Goal: Task Accomplishment & Management: Manage account settings

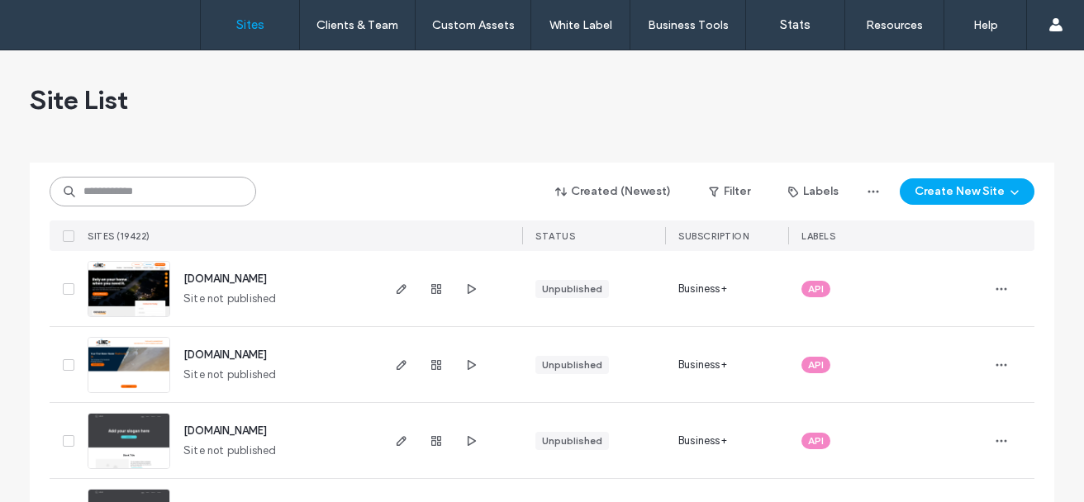
click at [192, 185] on input at bounding box center [153, 192] width 206 height 30
paste input "********"
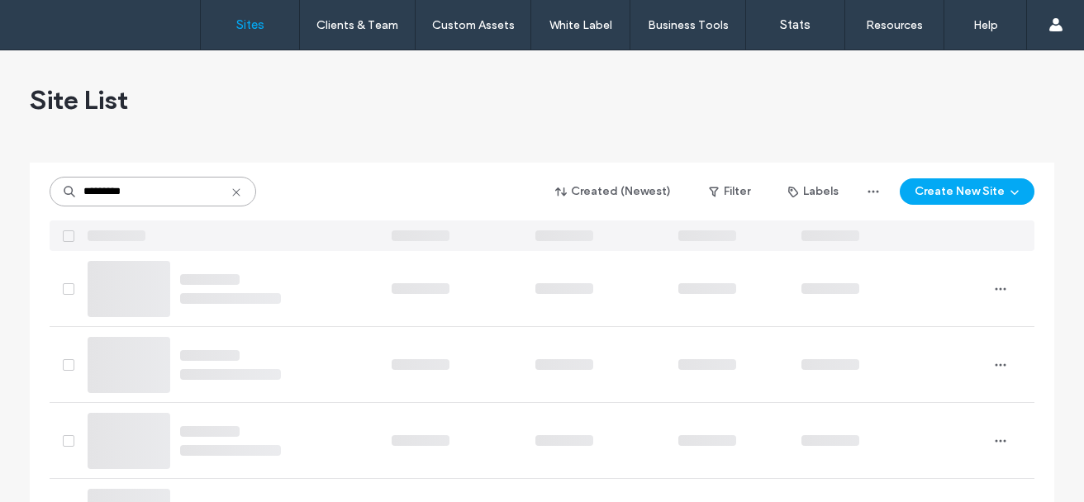
type input "********"
click at [152, 199] on input "********" at bounding box center [153, 192] width 206 height 30
click at [153, 186] on input "********" at bounding box center [153, 192] width 206 height 30
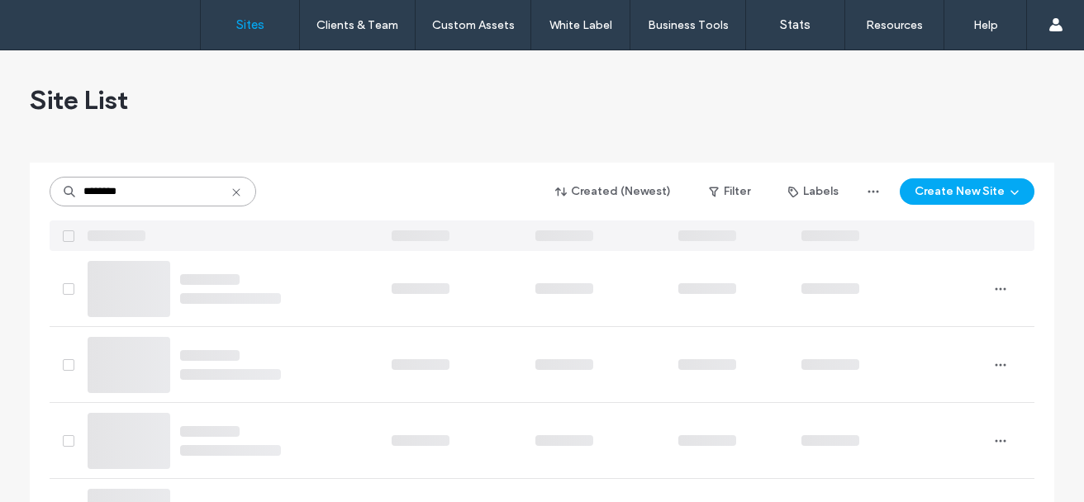
click at [153, 186] on input "********" at bounding box center [153, 192] width 206 height 30
click at [158, 189] on input "********" at bounding box center [153, 192] width 206 height 30
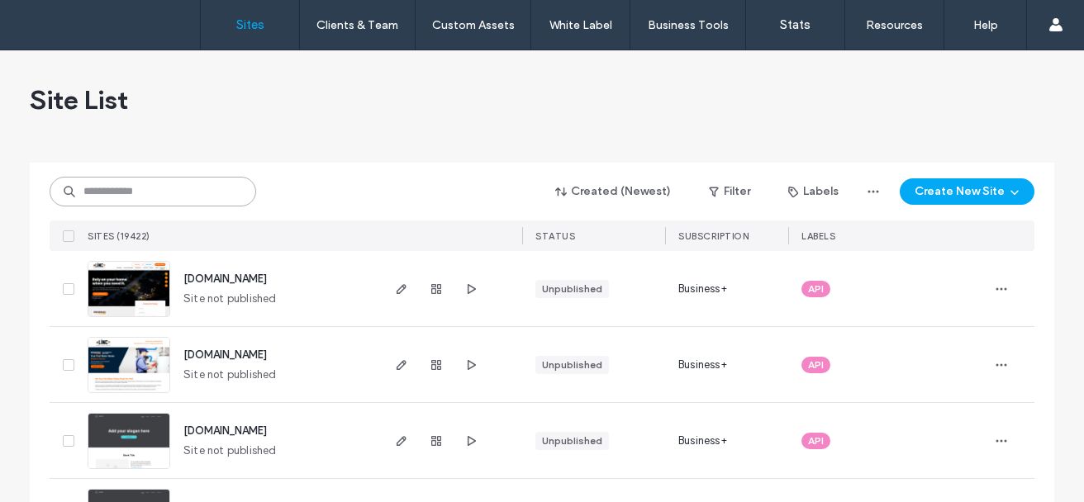
click at [130, 202] on input at bounding box center [153, 192] width 206 height 30
paste input "********"
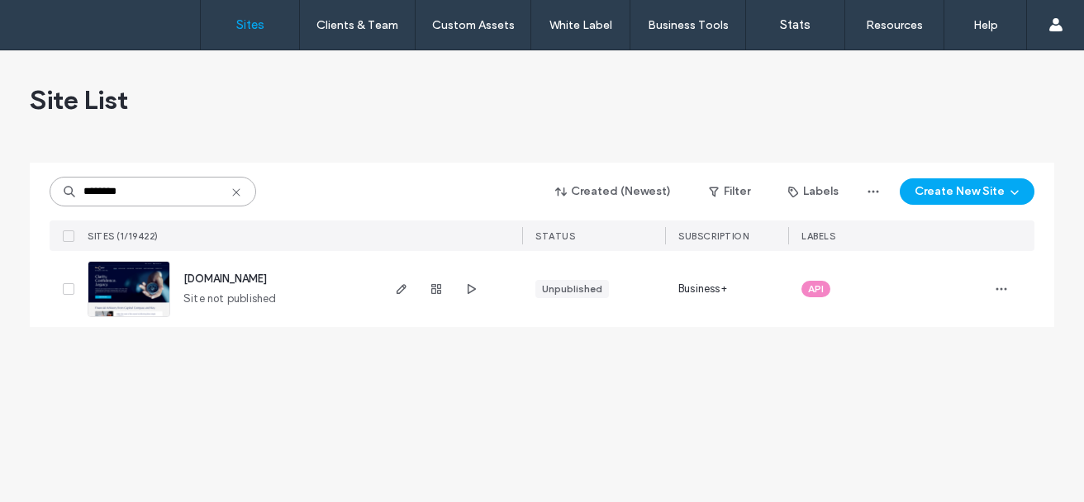
type input "********"
click at [218, 279] on span "[DOMAIN_NAME]" at bounding box center [224, 279] width 83 height 12
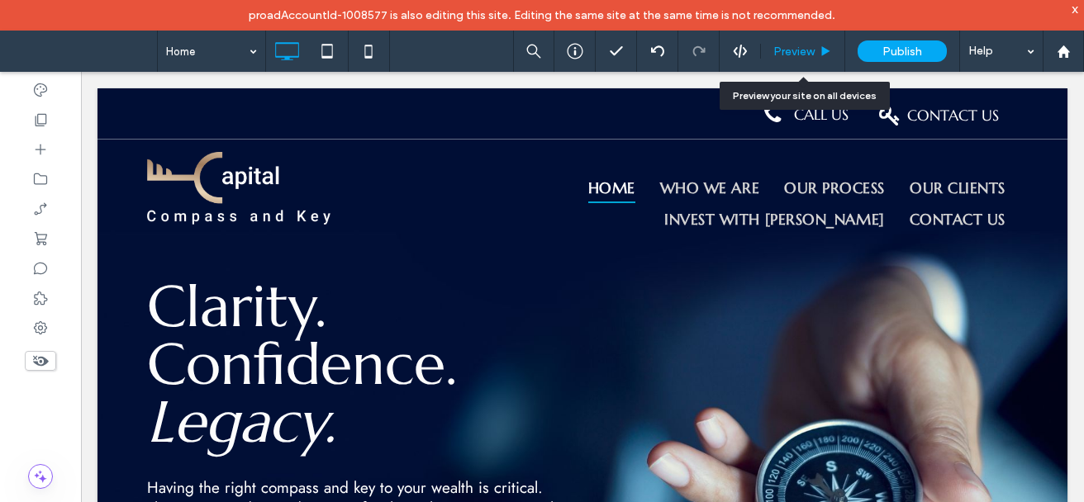
click at [809, 52] on span "Preview" at bounding box center [793, 52] width 41 height 14
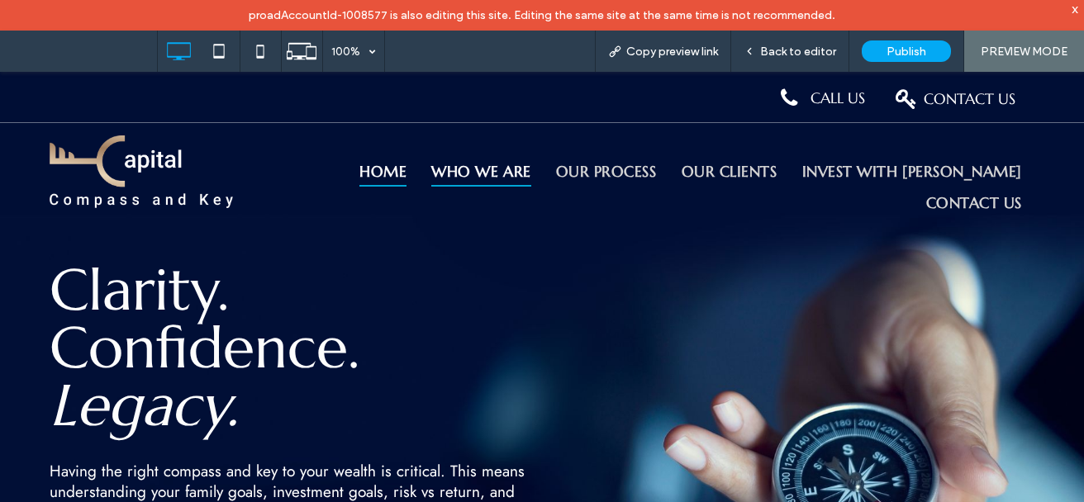
click at [515, 170] on span "Who We Are" at bounding box center [480, 170] width 99 height 31
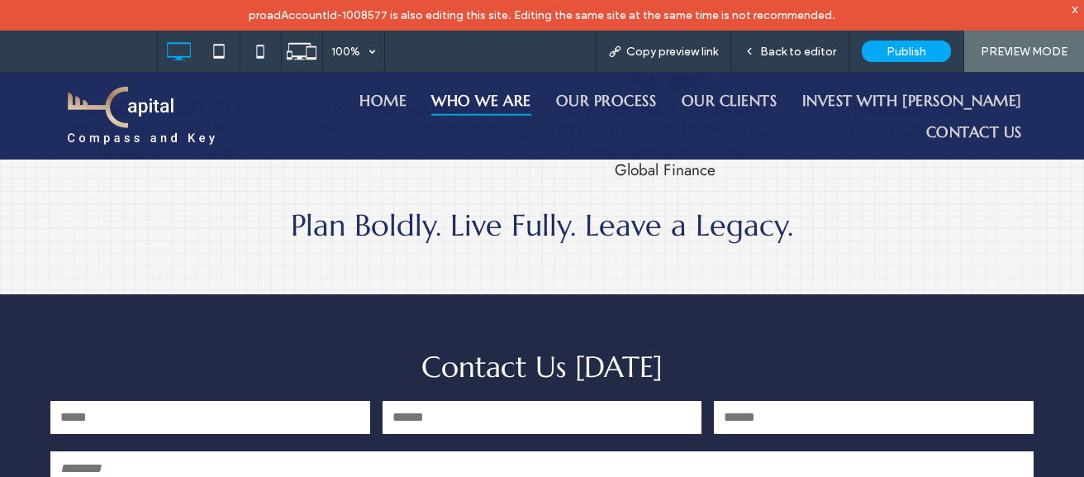
scroll to position [870, 0]
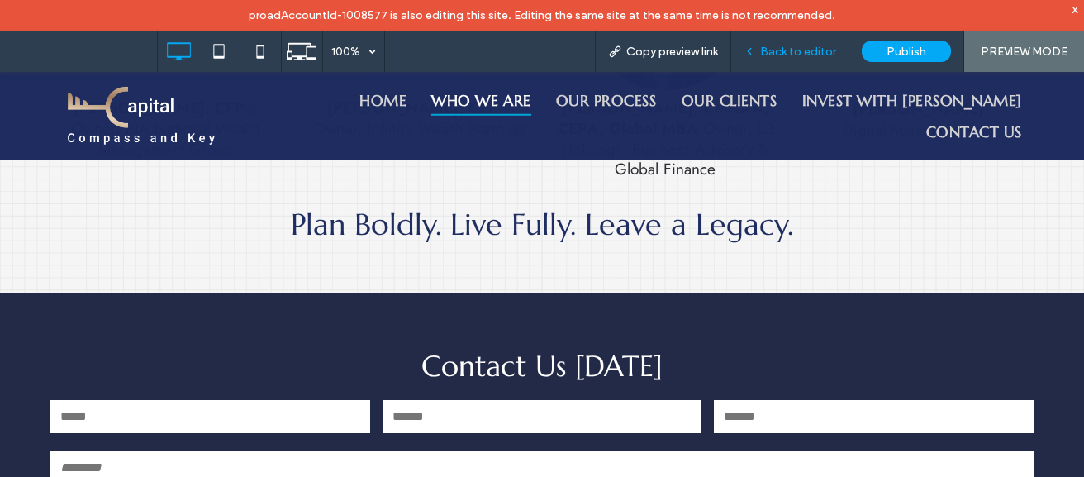
click at [825, 47] on span "Back to editor" at bounding box center [798, 52] width 76 height 14
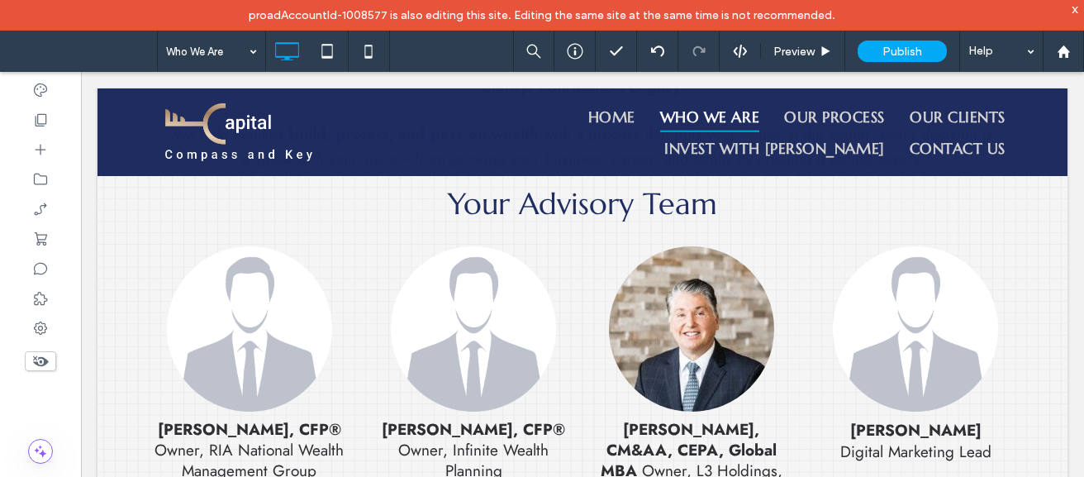
scroll to position [568, 0]
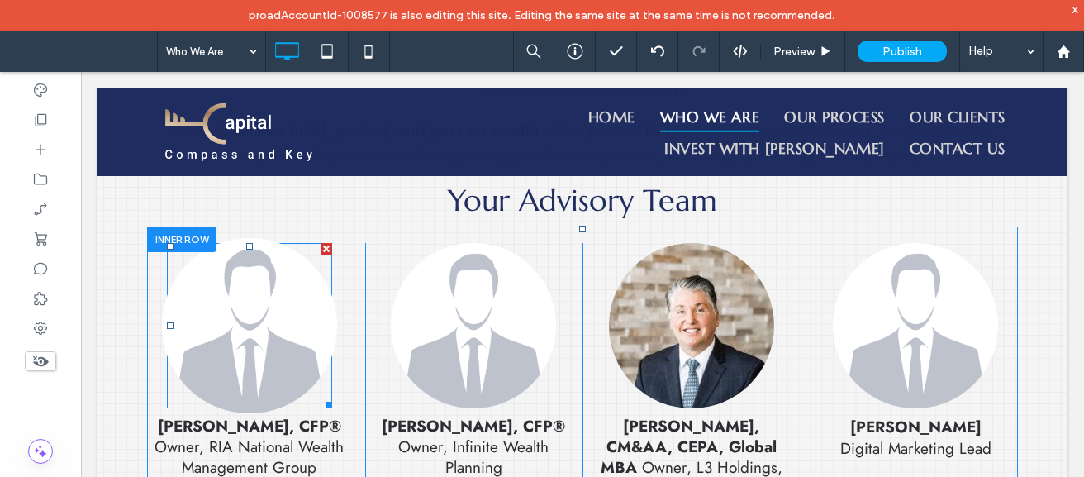
click at [287, 358] on img at bounding box center [249, 325] width 175 height 175
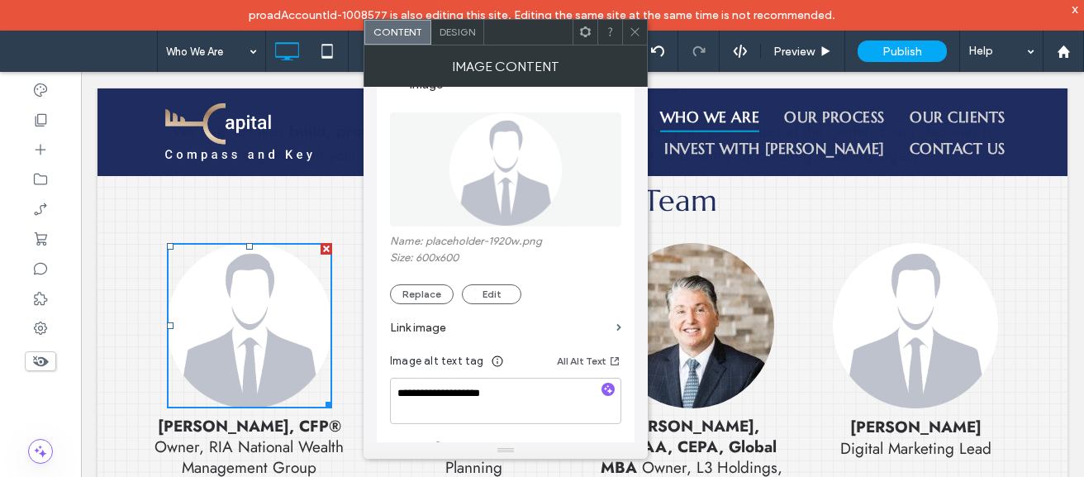
scroll to position [42, 0]
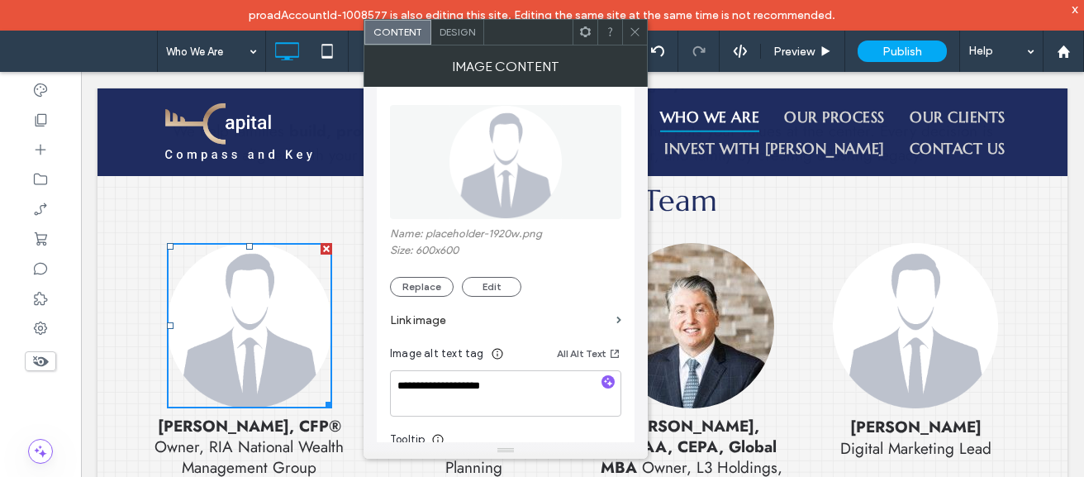
click at [635, 26] on icon at bounding box center [635, 32] width 12 height 12
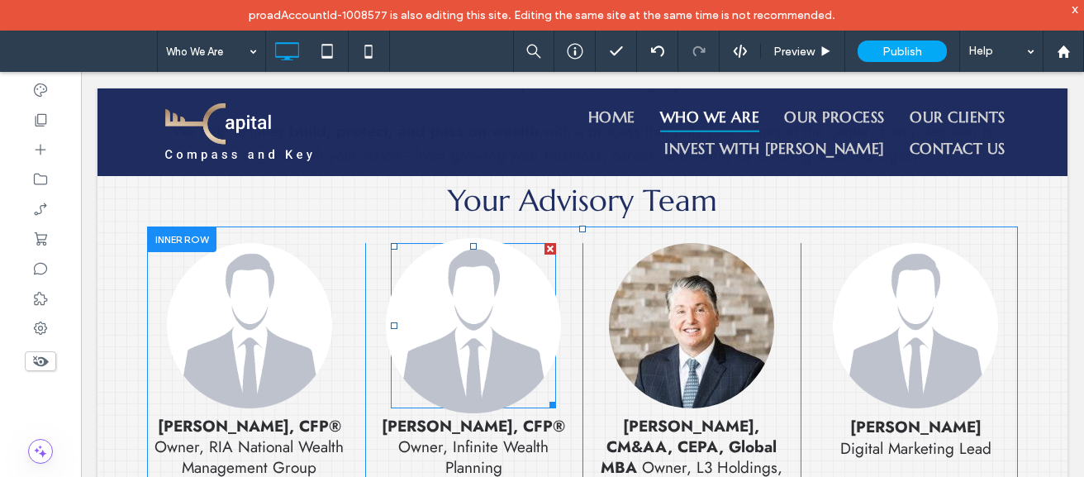
click at [444, 287] on img at bounding box center [473, 325] width 175 height 175
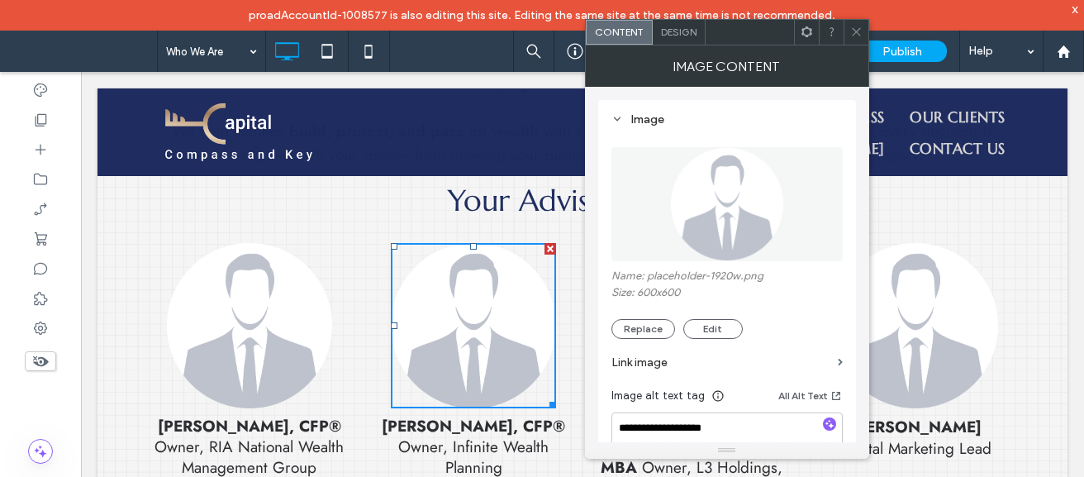
click at [856, 33] on icon at bounding box center [856, 32] width 12 height 12
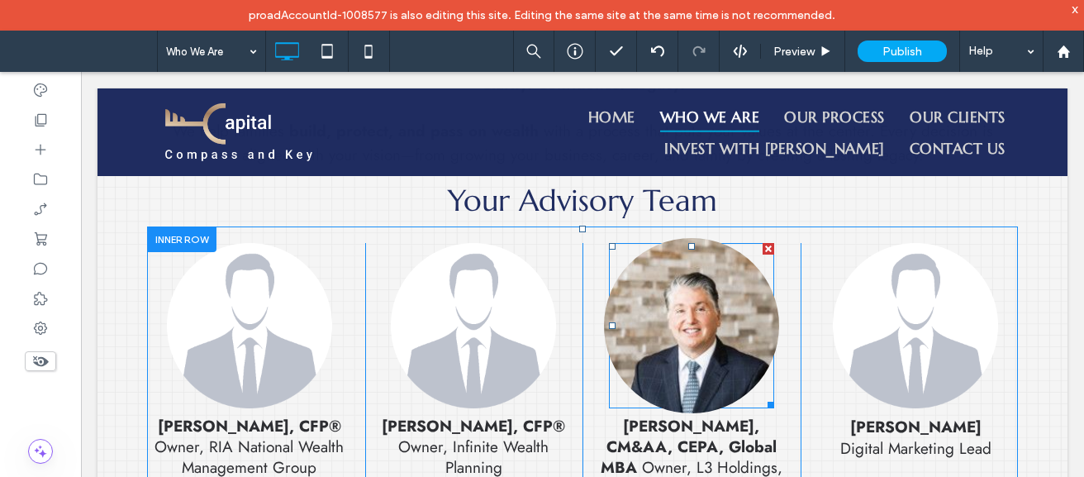
click at [685, 343] on img at bounding box center [691, 325] width 175 height 175
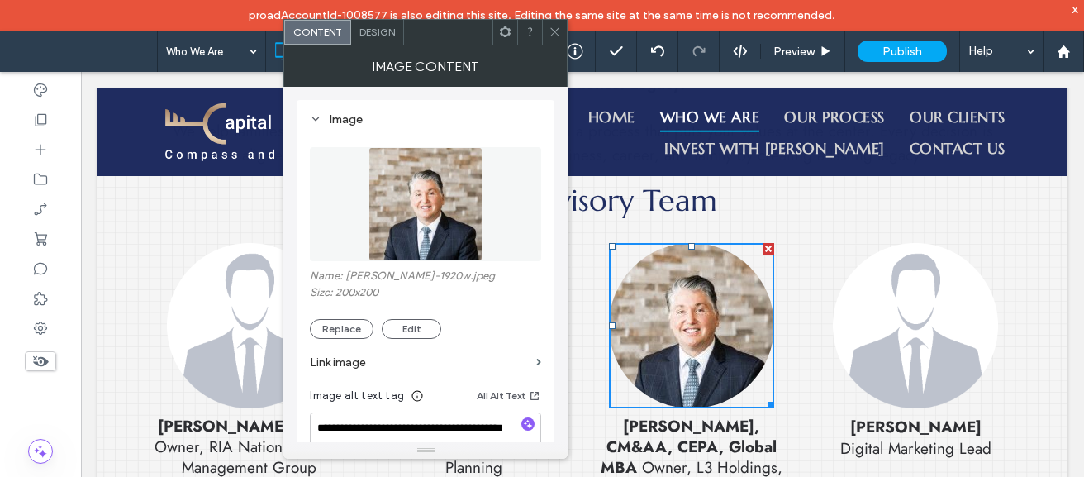
click at [559, 40] on span at bounding box center [554, 32] width 12 height 25
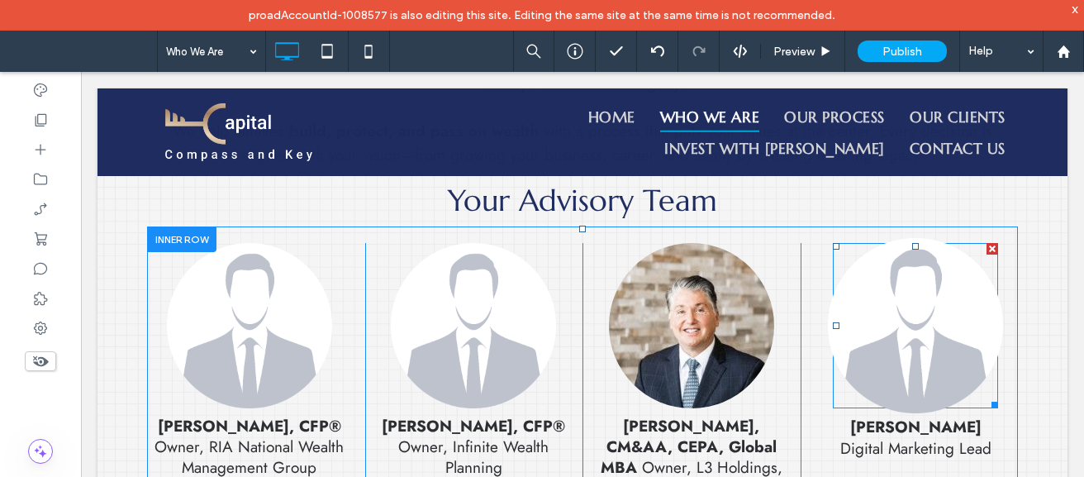
click at [925, 347] on img at bounding box center [915, 325] width 175 height 175
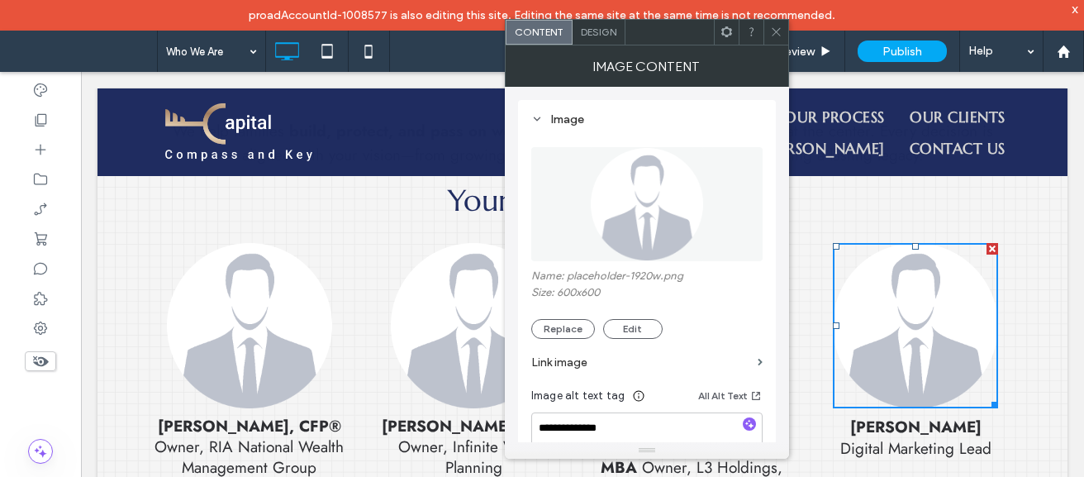
click at [778, 25] on span at bounding box center [776, 32] width 12 height 25
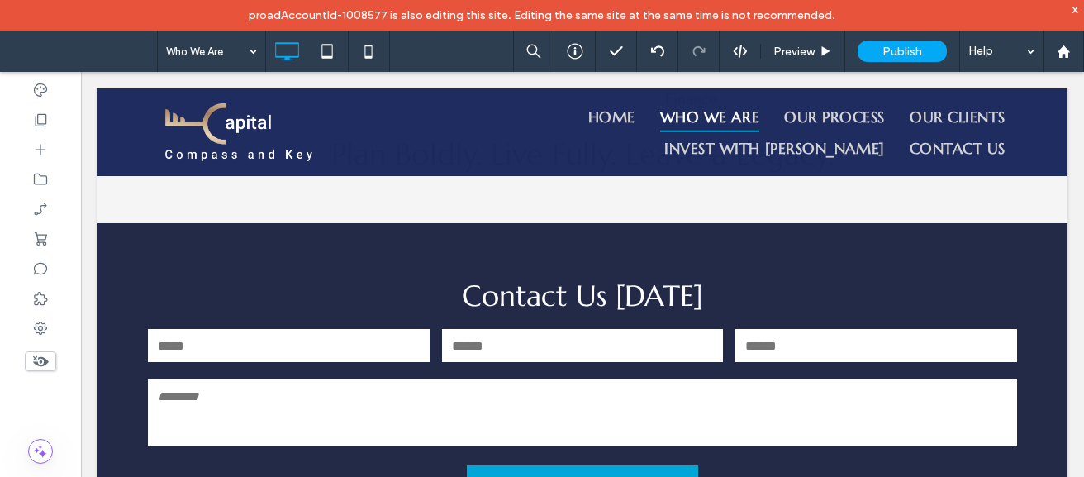
scroll to position [1064, 0]
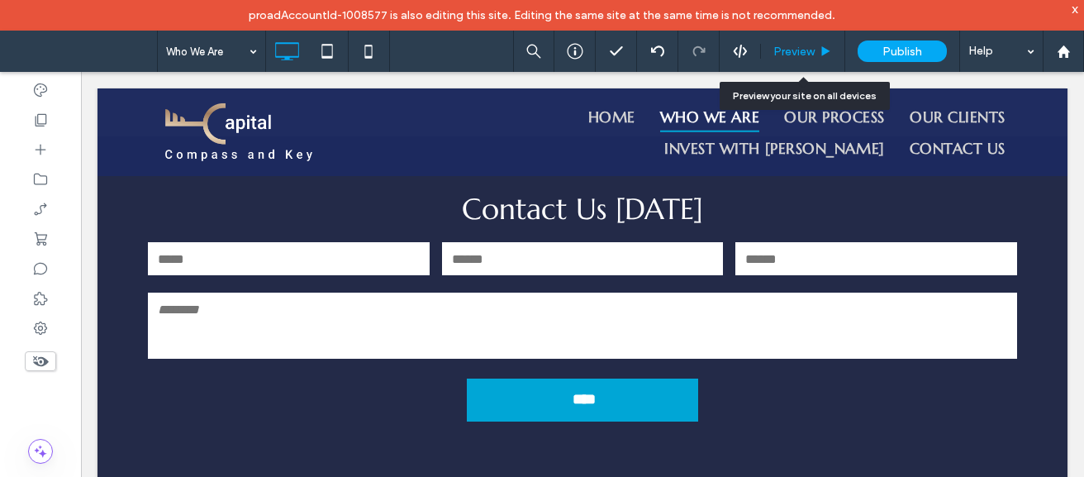
click at [795, 45] on span "Preview" at bounding box center [793, 52] width 41 height 14
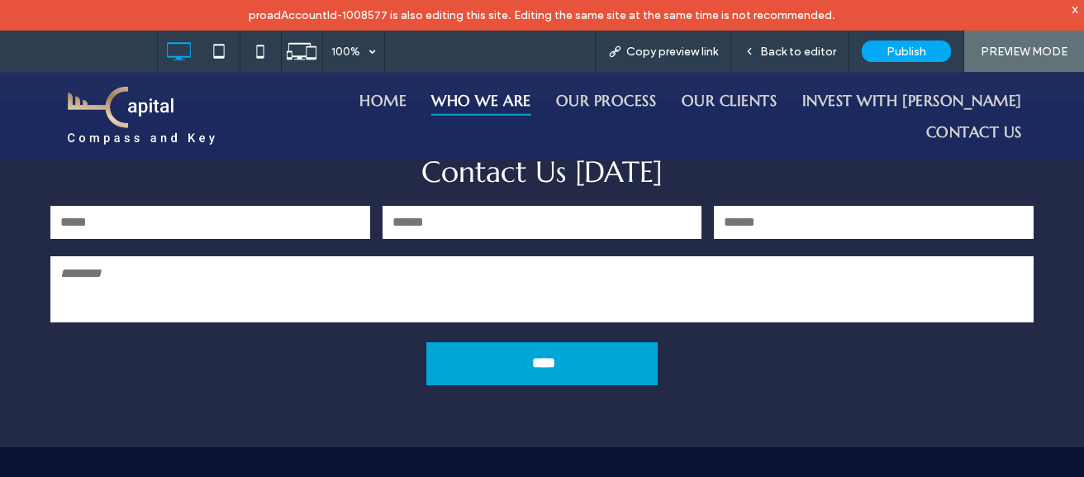
scroll to position [1043, 0]
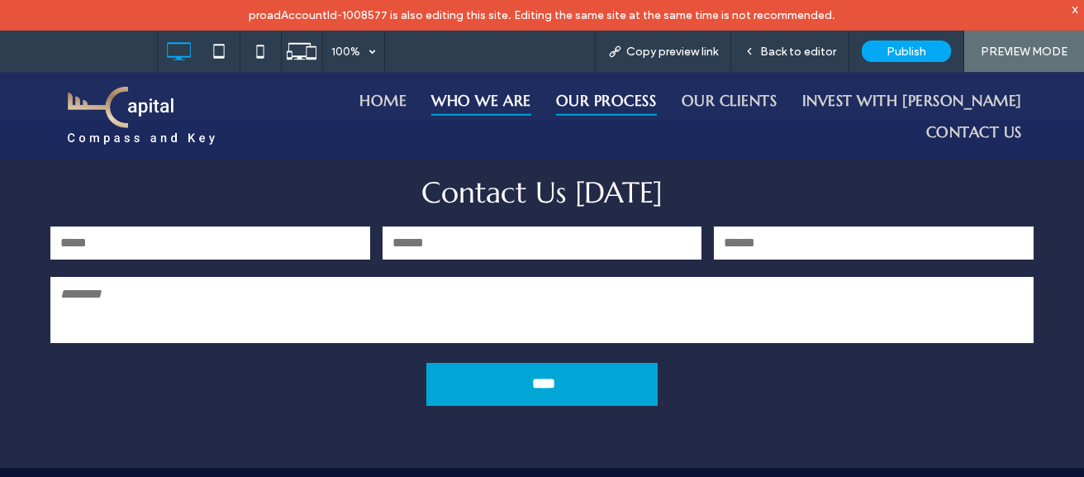
click at [657, 95] on span "Our Process" at bounding box center [606, 99] width 101 height 31
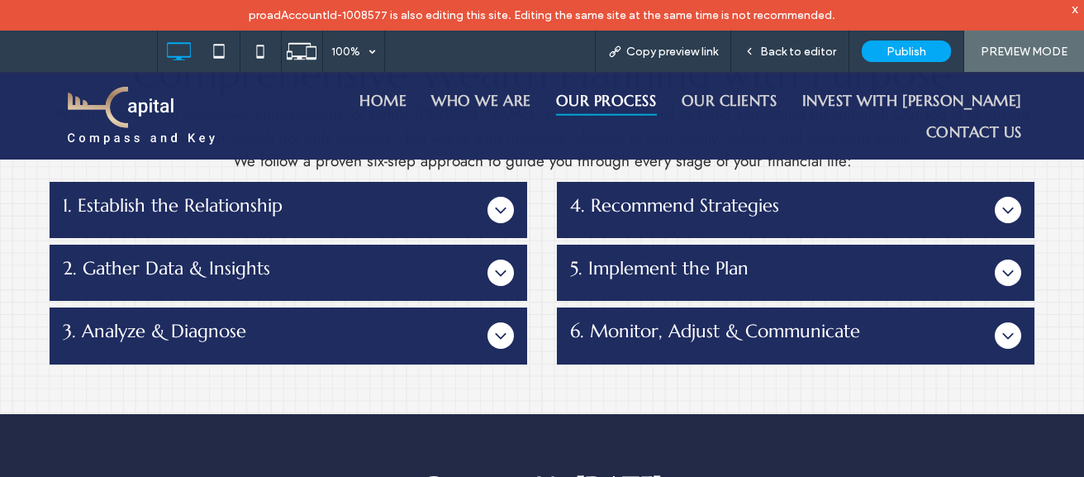
scroll to position [529, 0]
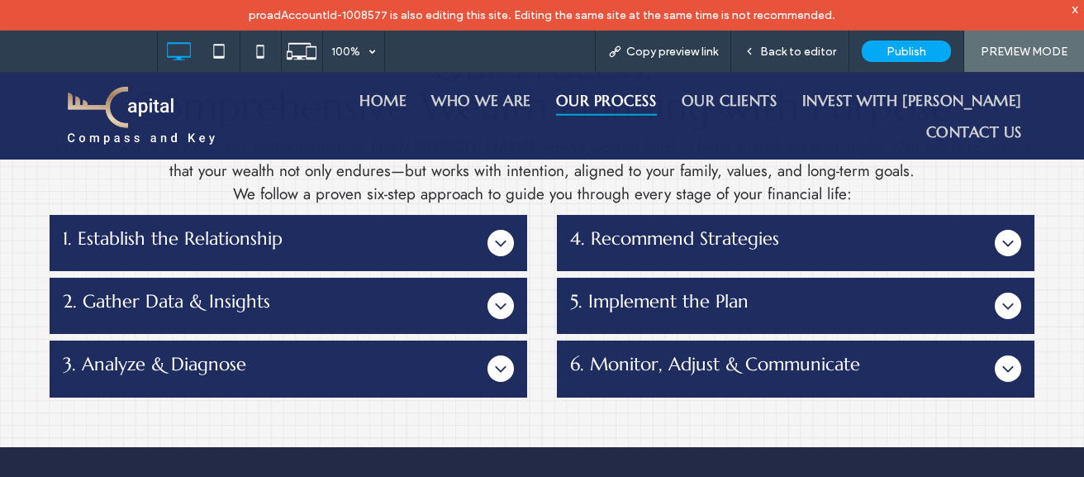
click at [491, 231] on div at bounding box center [500, 243] width 26 height 26
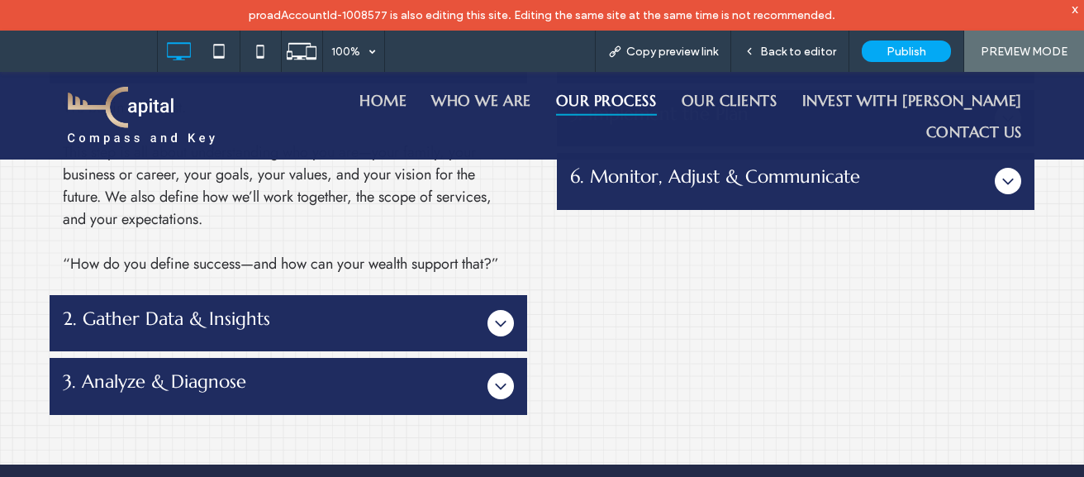
scroll to position [727, 0]
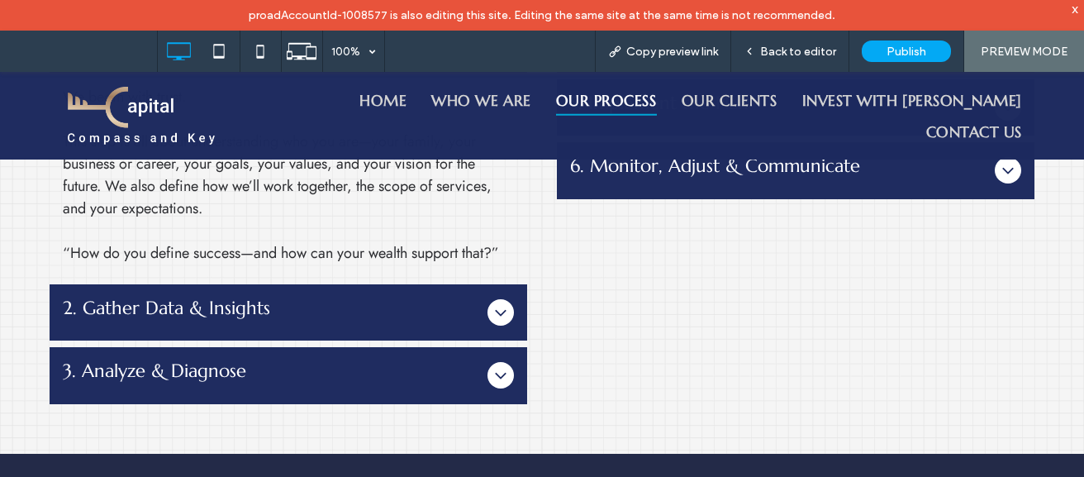
click at [468, 323] on h3 "2. Gather Data & Insights" at bounding box center [272, 312] width 418 height 30
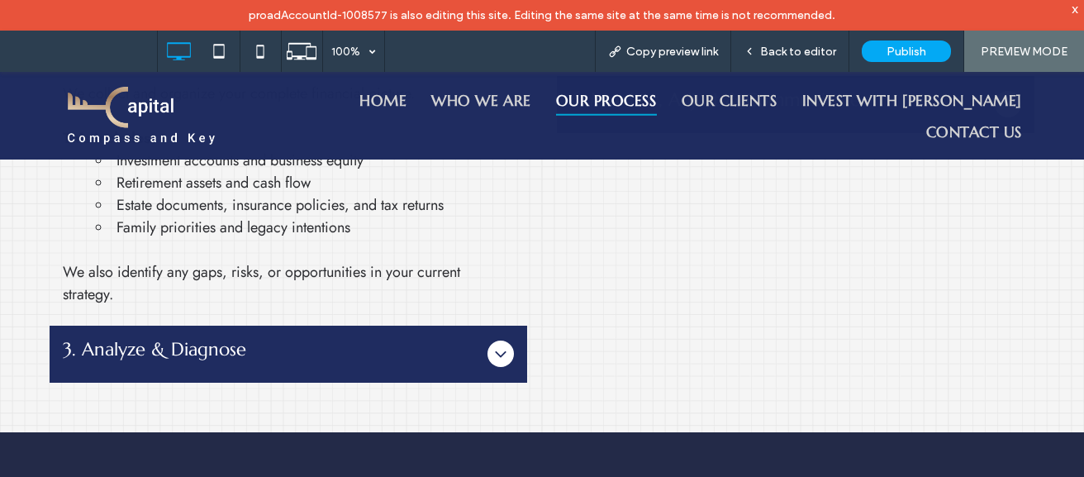
scroll to position [826, 0]
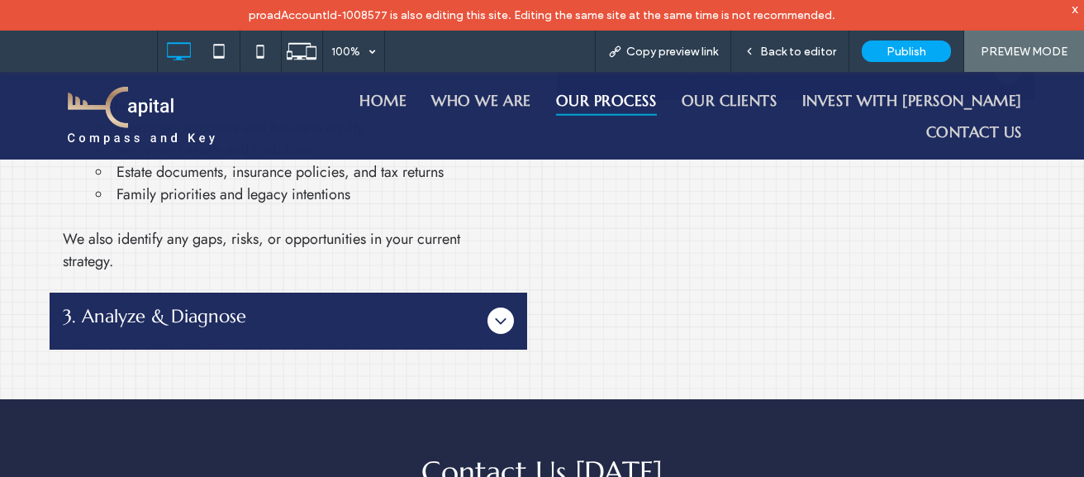
click at [495, 318] on icon at bounding box center [501, 321] width 20 height 20
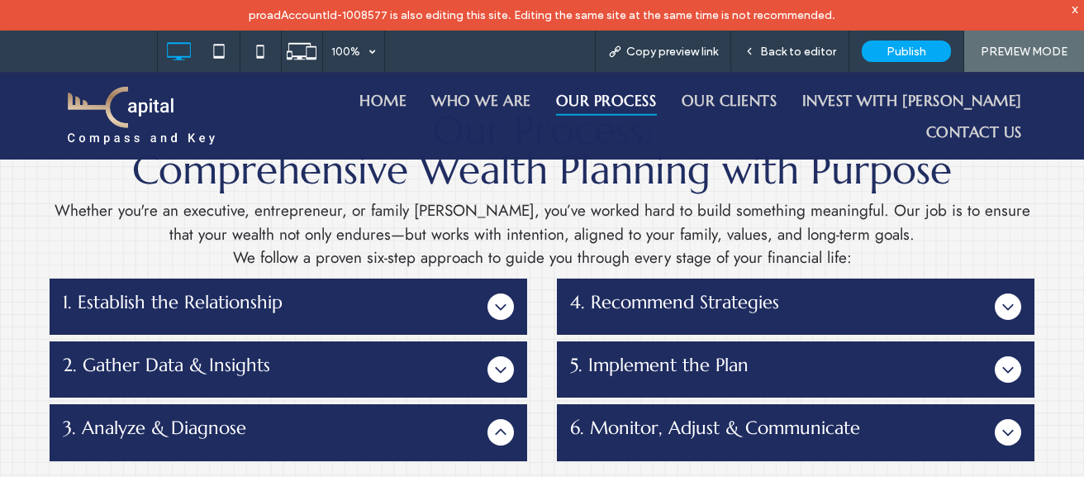
scroll to position [458, 0]
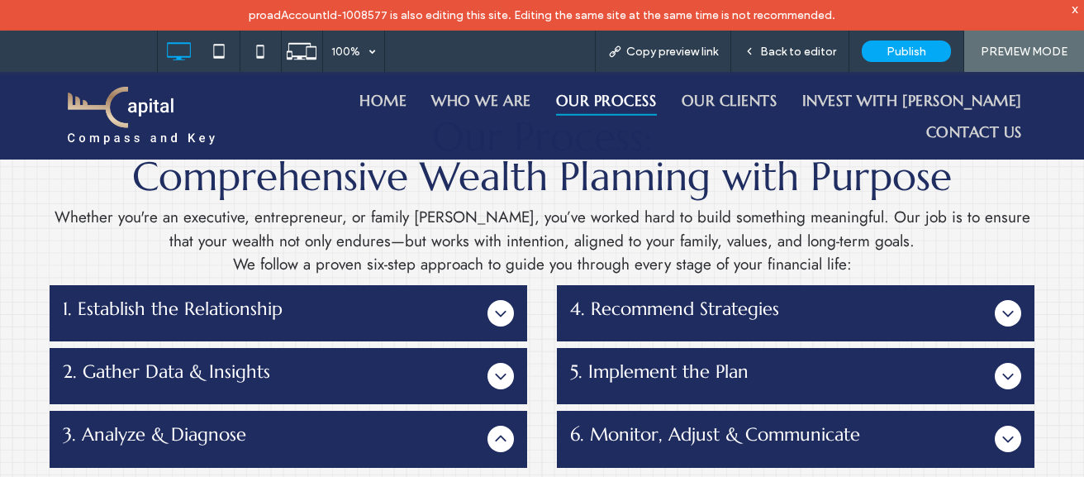
click at [293, 311] on span "1. Establish the Relationship" at bounding box center [272, 308] width 418 height 21
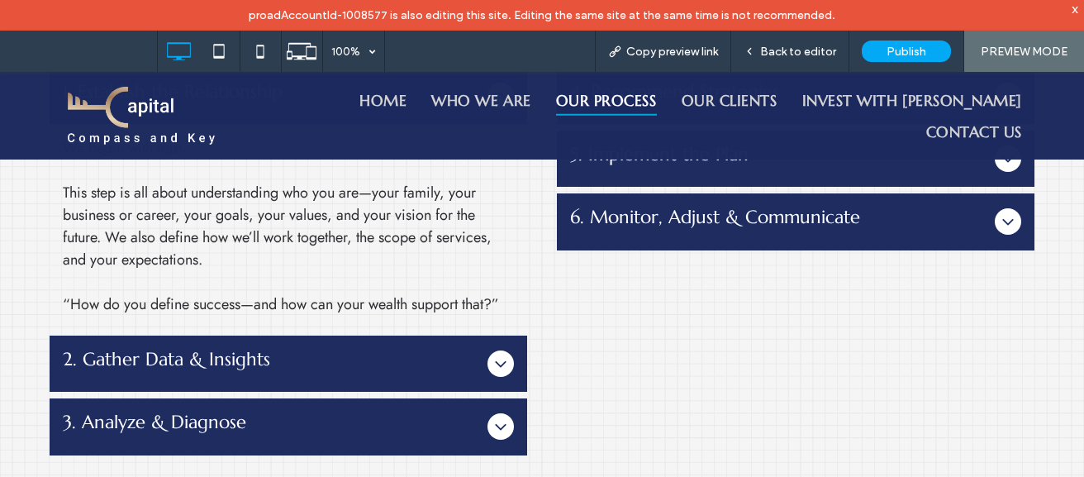
scroll to position [669, 0]
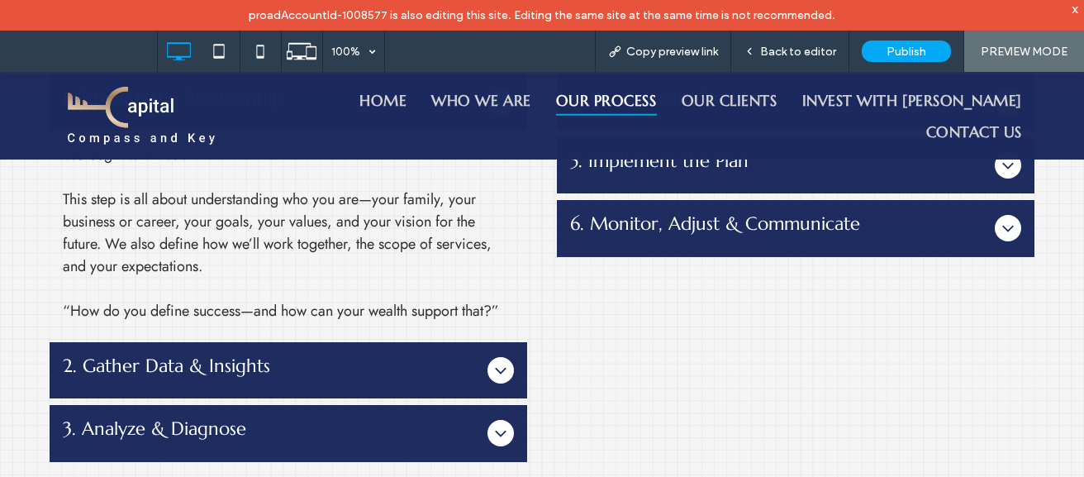
click at [439, 349] on div "2. Gather Data & Insights" at bounding box center [288, 370] width 477 height 56
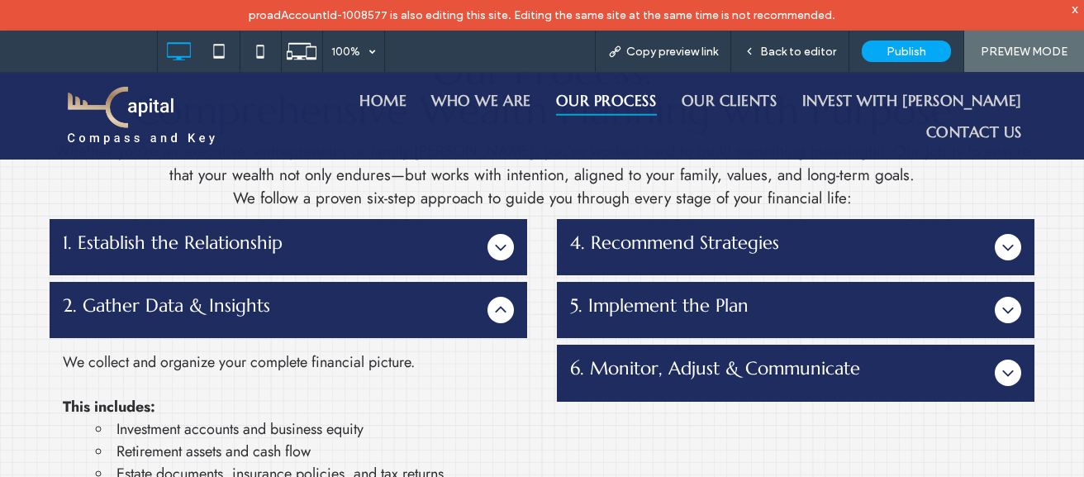
scroll to position [504, 0]
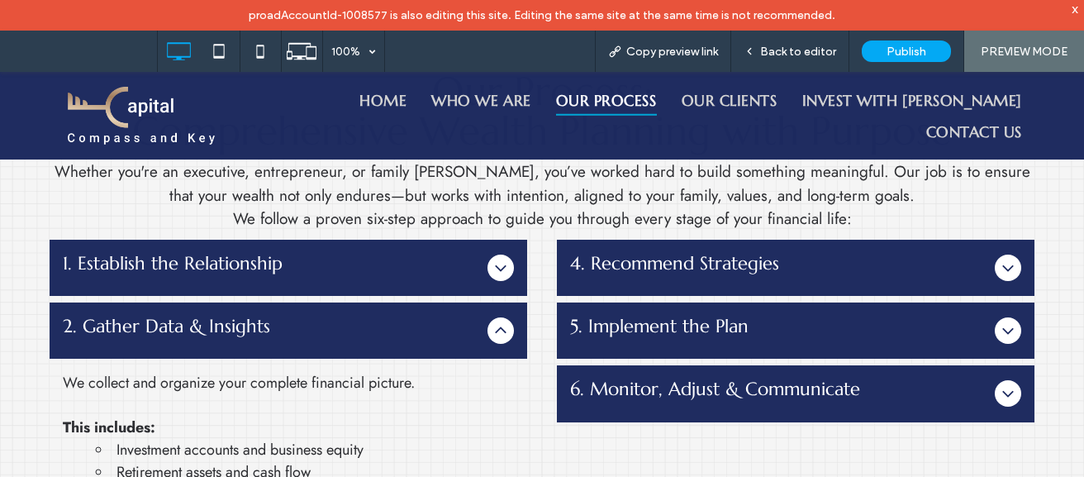
click at [738, 396] on span "6. Monitor, Adjust & Communicate" at bounding box center [779, 388] width 418 height 21
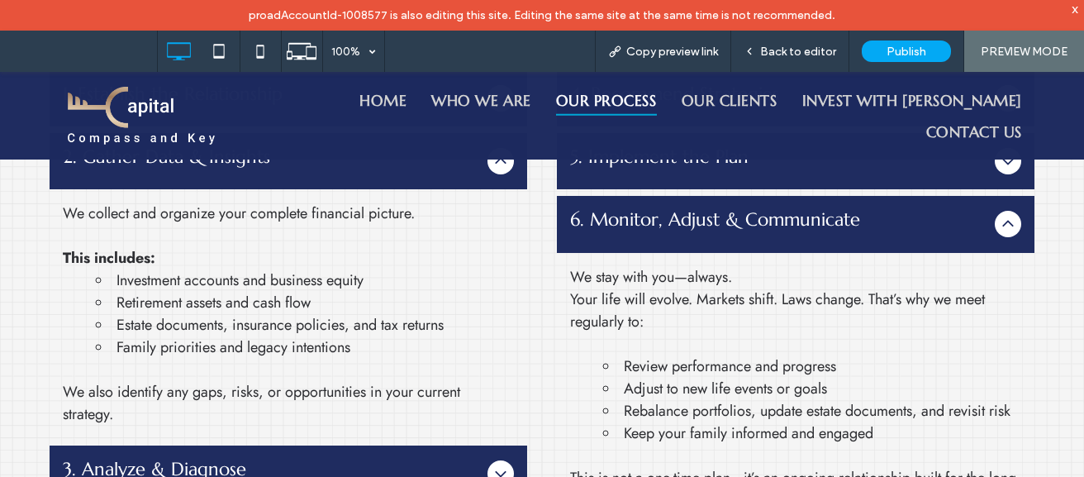
scroll to position [900, 0]
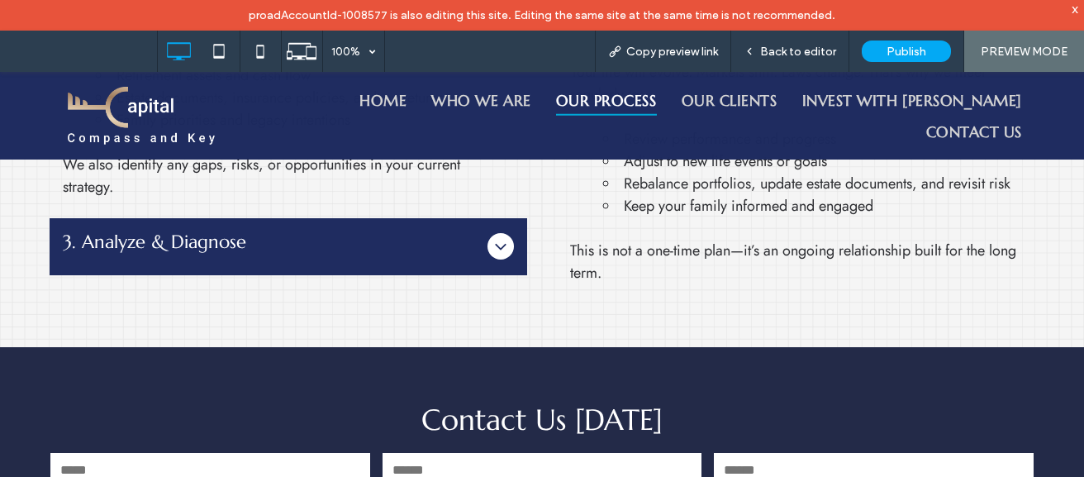
click at [452, 278] on div "1. Establish the Relationship We begin with trust. This step is all about under…" at bounding box center [296, 70] width 492 height 454
click at [454, 251] on span "3. Analyze & Diagnose" at bounding box center [272, 241] width 418 height 21
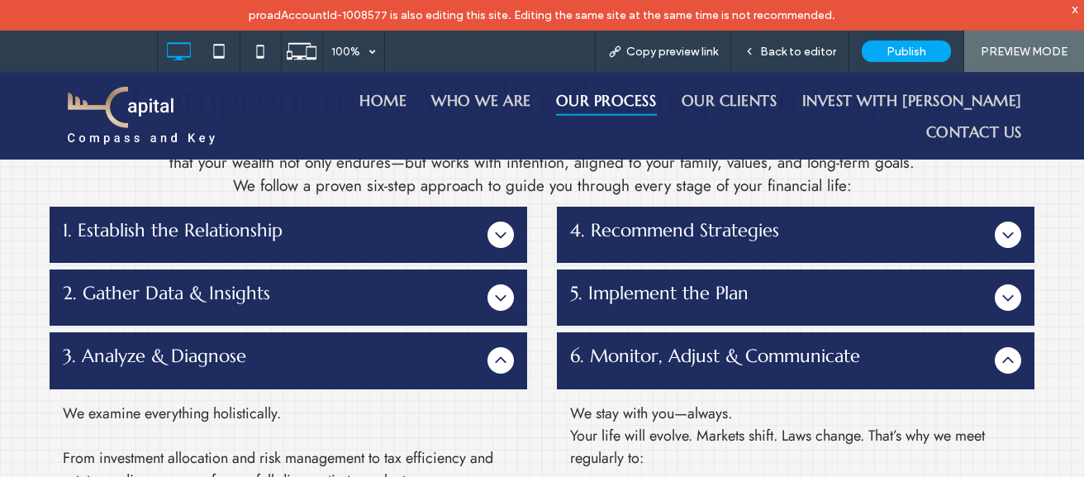
scroll to position [504, 0]
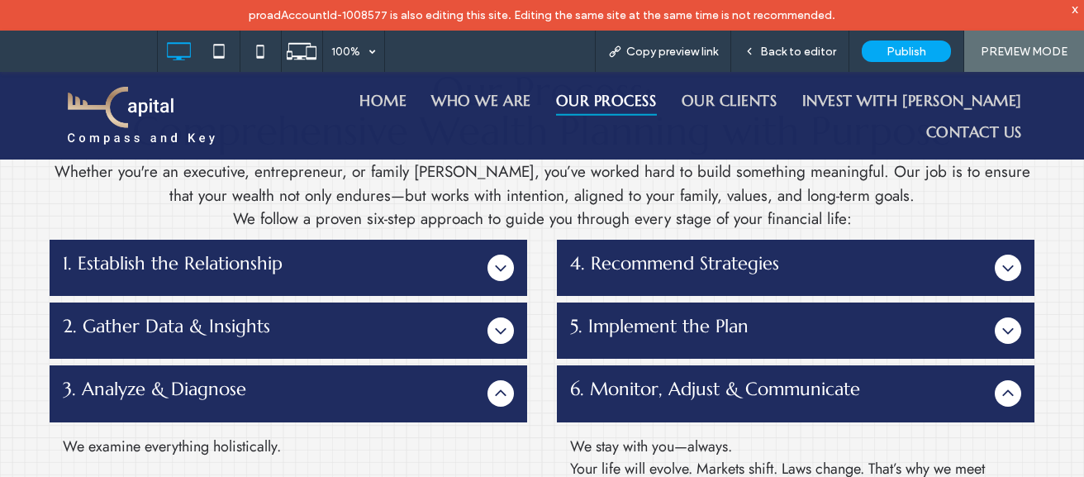
click at [584, 258] on span "4. Recommend Strategies" at bounding box center [779, 263] width 418 height 21
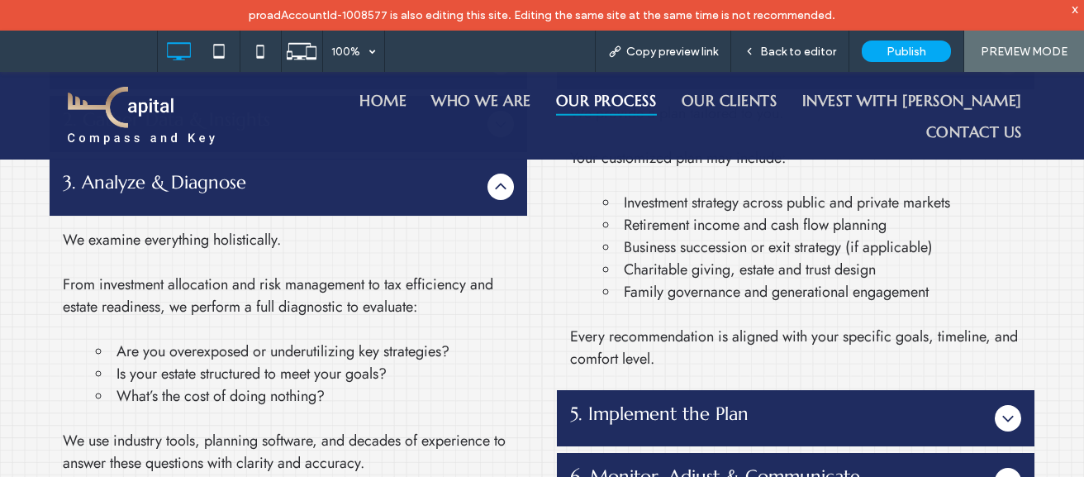
scroll to position [735, 0]
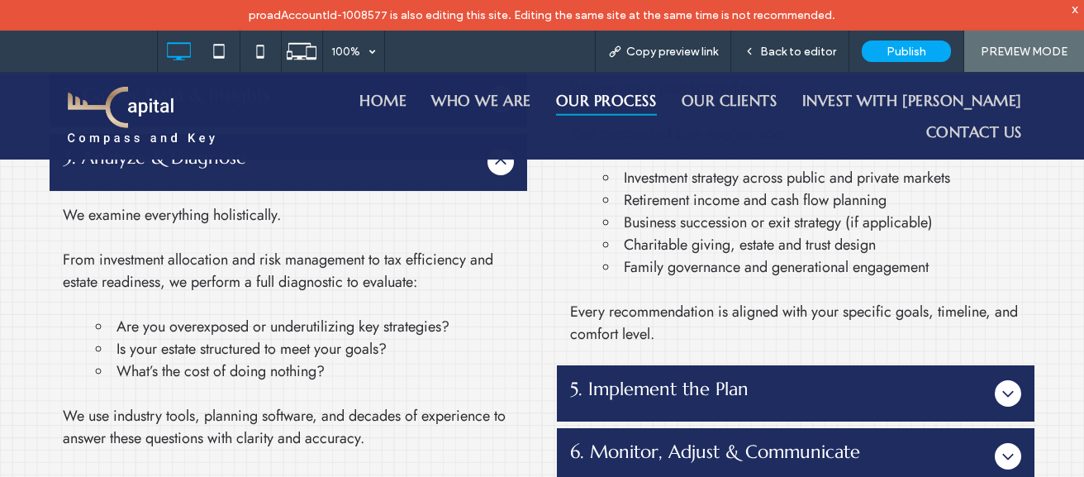
click at [586, 383] on span "5. Implement the Plan" at bounding box center [779, 388] width 418 height 21
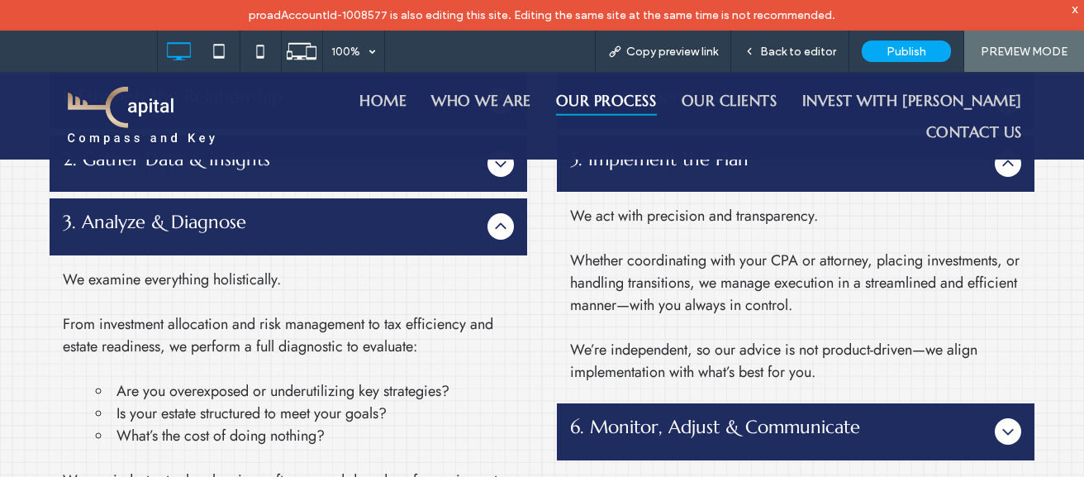
scroll to position [669, 0]
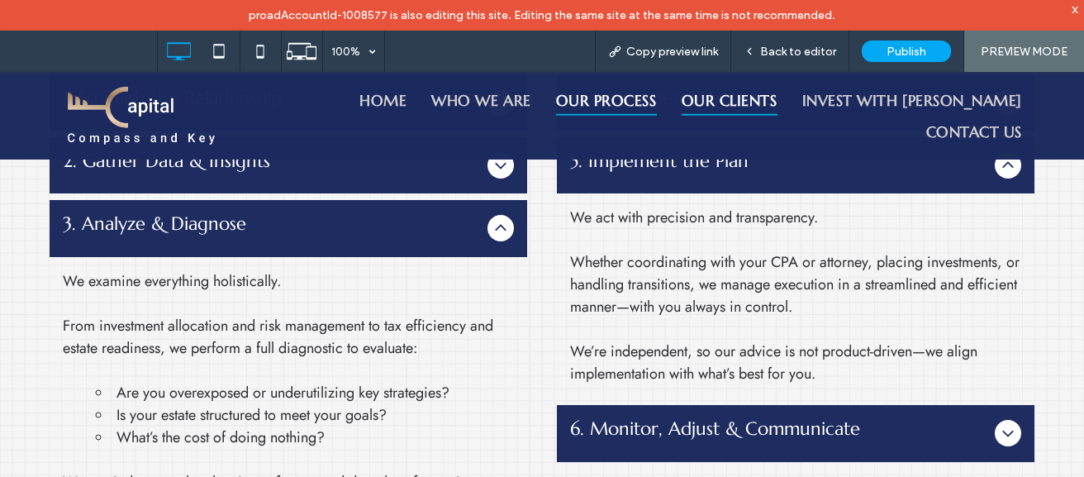
click at [766, 97] on span "Our Clients" at bounding box center [729, 99] width 96 height 31
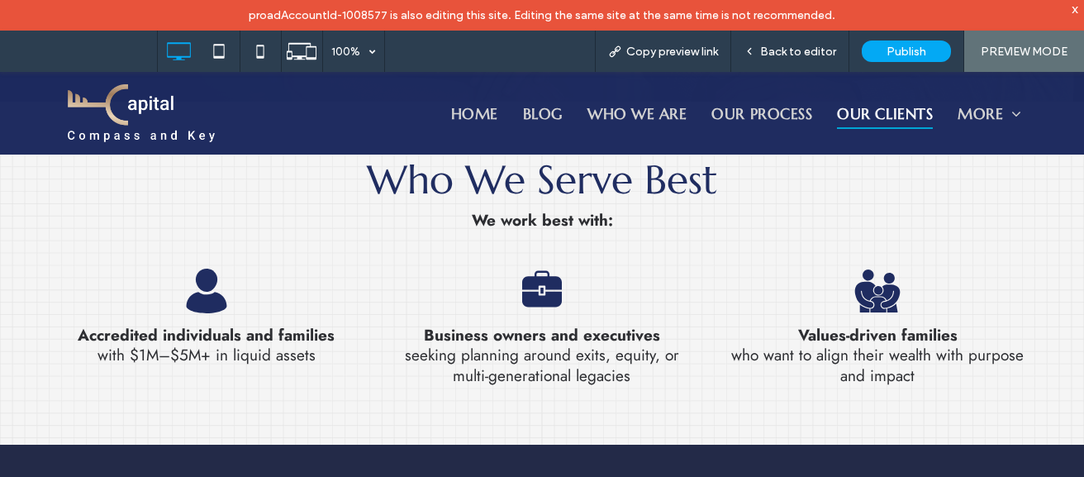
scroll to position [404, 0]
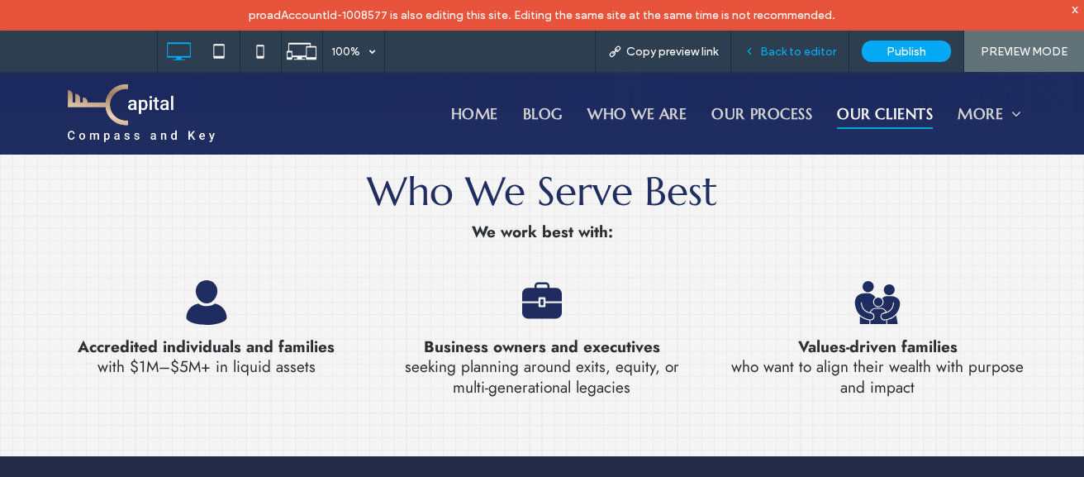
click at [785, 50] on span "Back to editor" at bounding box center [798, 52] width 76 height 14
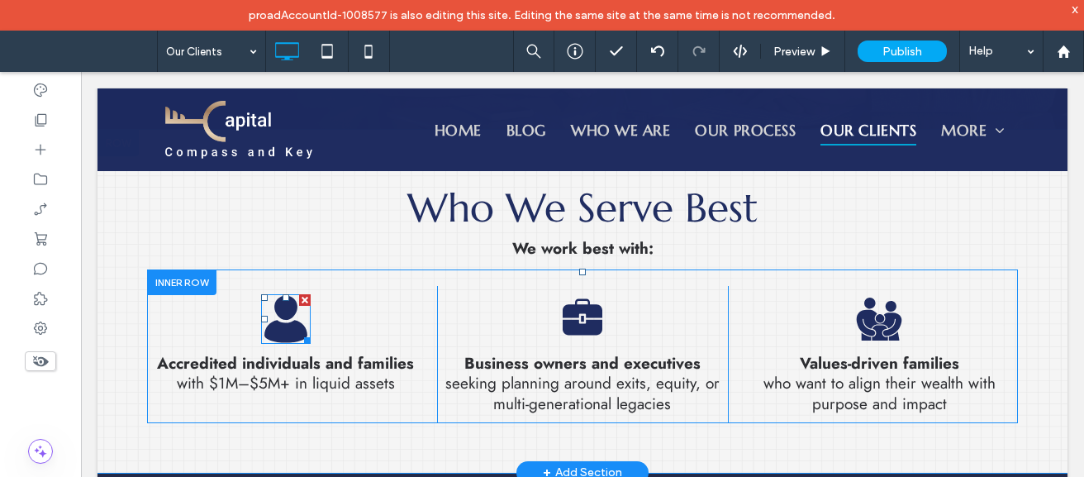
click at [307, 314] on icon "about icon" at bounding box center [285, 318] width 53 height 53
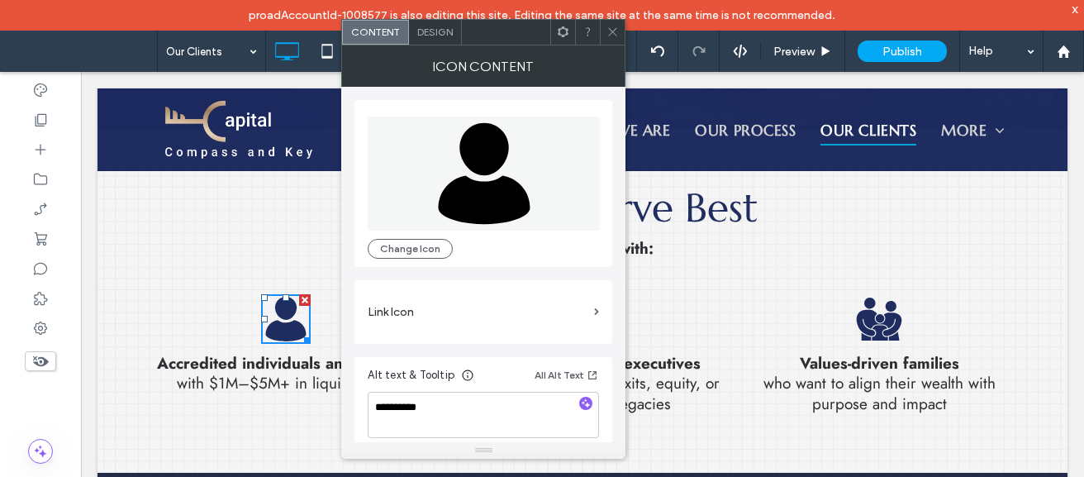
click at [643, 311] on div "business icon Business owners and executives ﻿ seeking planning around exits, e…" at bounding box center [582, 354] width 290 height 137
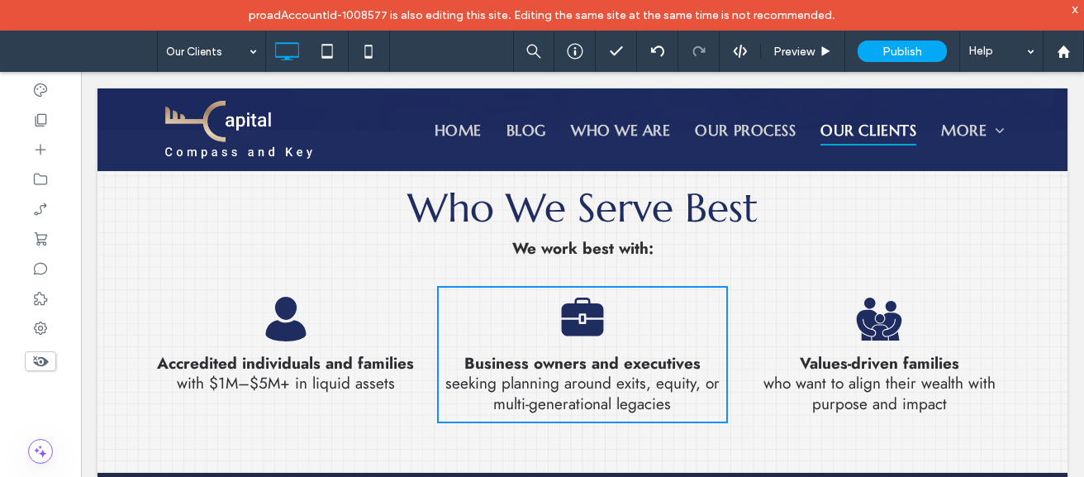
click at [564, 324] on icon at bounding box center [583, 327] width 42 height 17
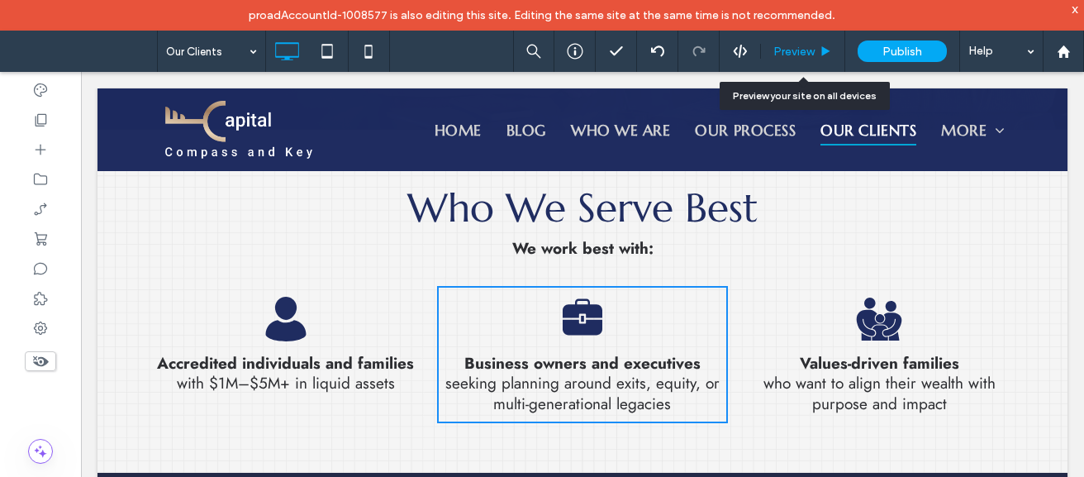
click at [812, 47] on span "Preview" at bounding box center [793, 52] width 41 height 14
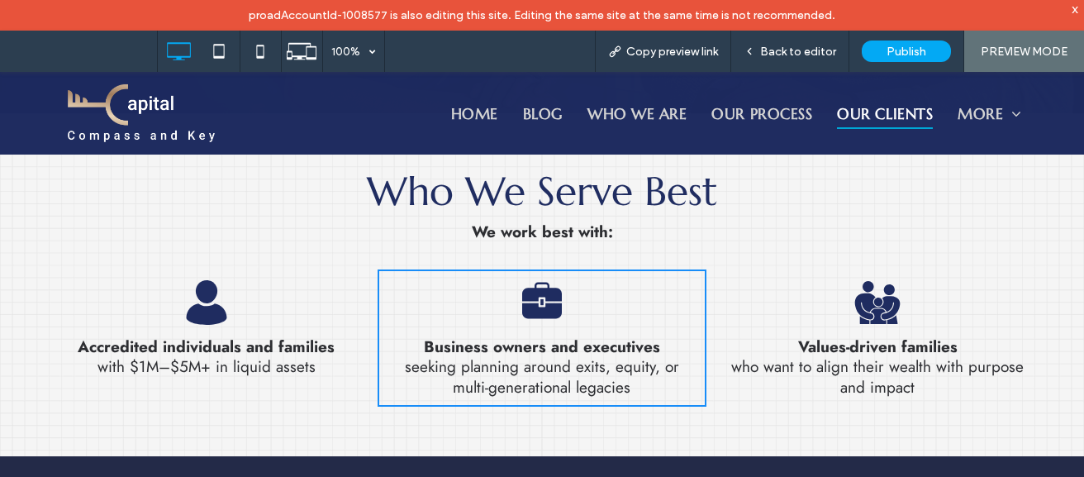
click at [812, 47] on span "Back to editor" at bounding box center [798, 52] width 76 height 14
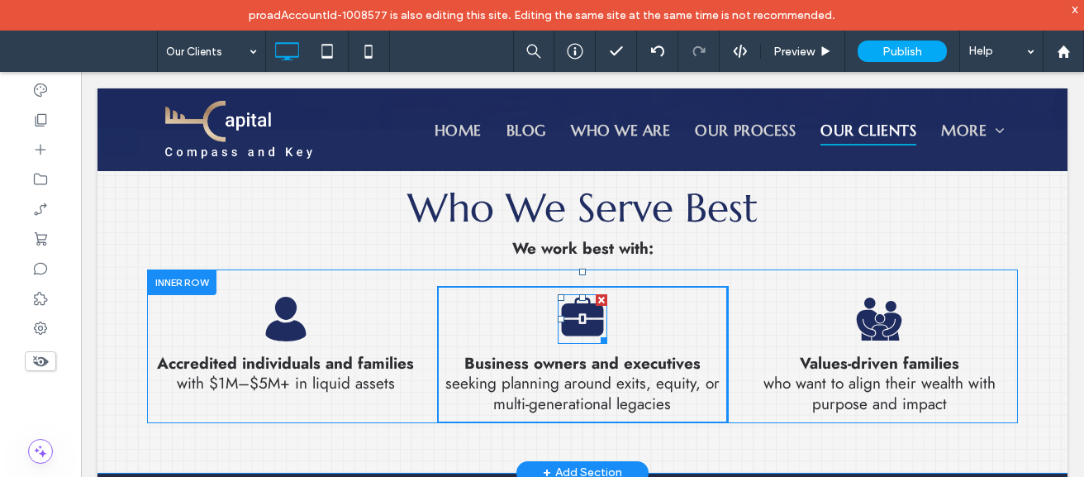
click at [562, 316] on icon at bounding box center [583, 307] width 42 height 20
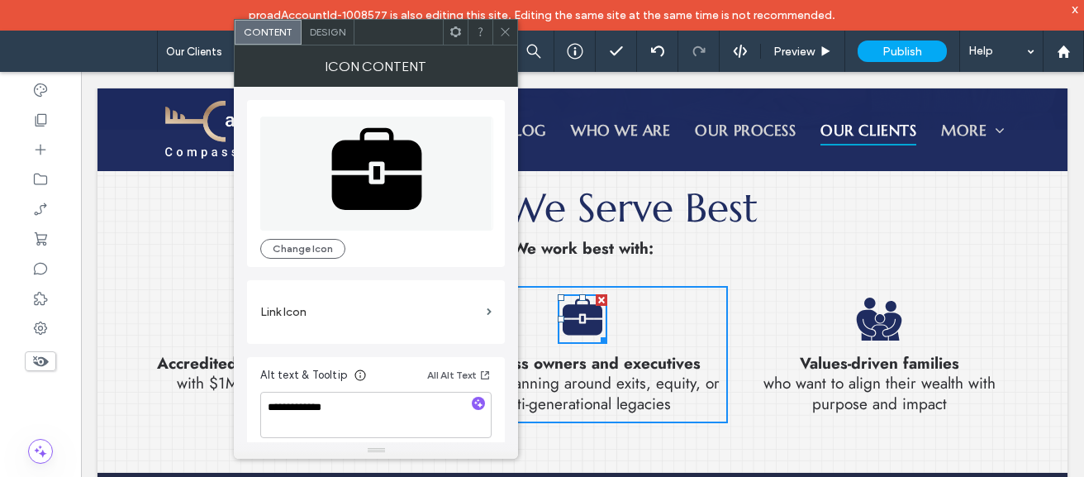
click at [496, 35] on div at bounding box center [504, 32] width 25 height 25
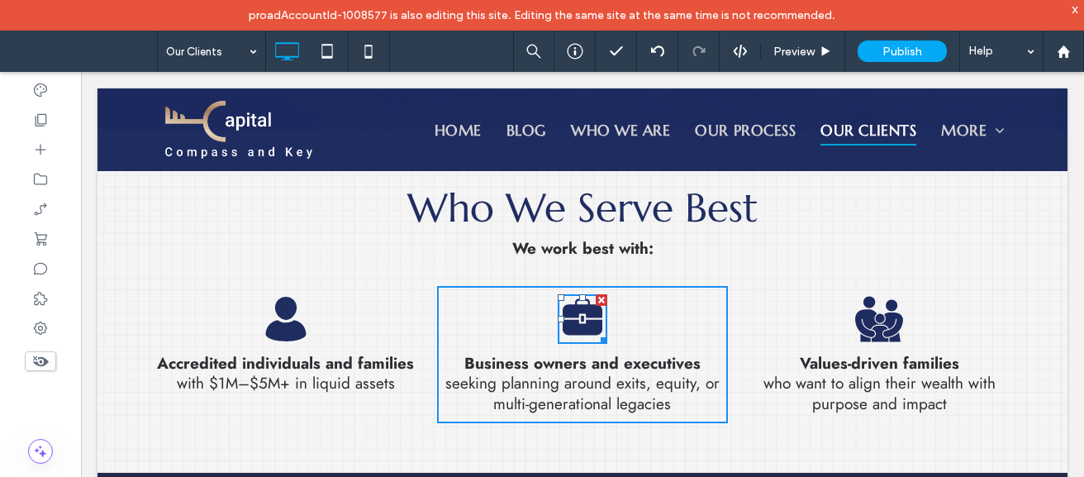
click at [875, 320] on icon "family icon" at bounding box center [878, 318] width 53 height 53
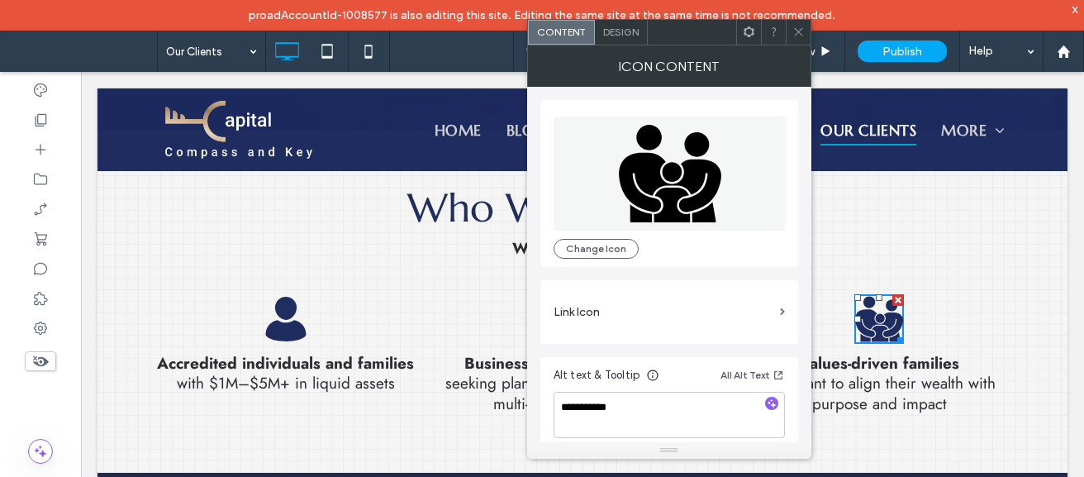
click at [875, 320] on icon "family icon" at bounding box center [878, 318] width 53 height 53
click at [795, 33] on icon at bounding box center [798, 32] width 12 height 12
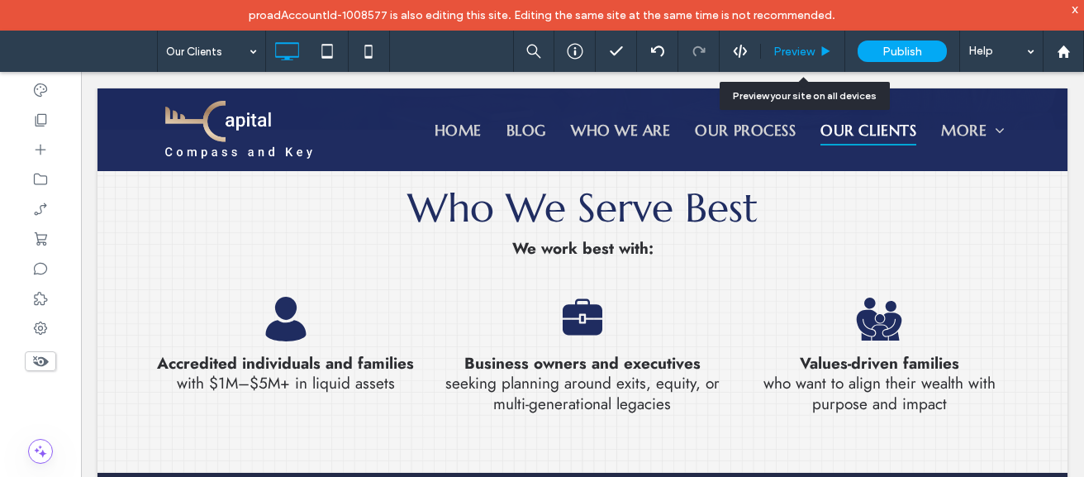
click at [824, 59] on div "Preview" at bounding box center [803, 51] width 84 height 41
click at [817, 55] on div "Preview" at bounding box center [802, 52] width 83 height 14
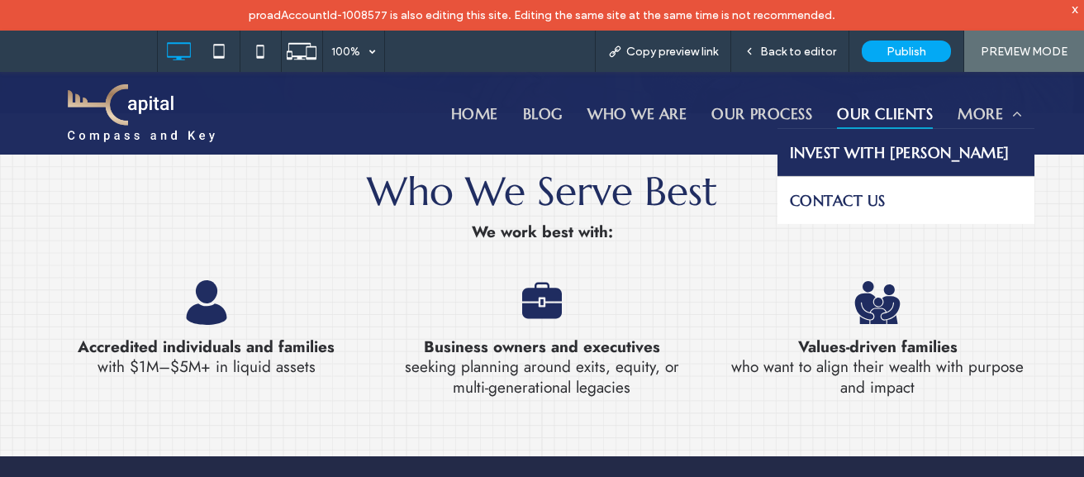
click at [937, 143] on span "Invest with Mark" at bounding box center [900, 152] width 221 height 22
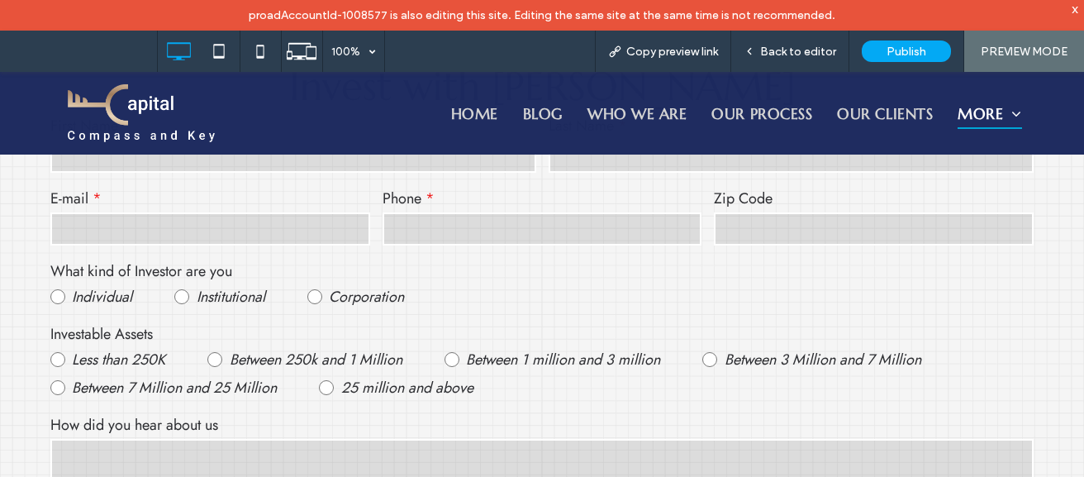
scroll to position [506, 0]
click at [406, 415] on div "How did you hear about us" at bounding box center [542, 463] width 995 height 106
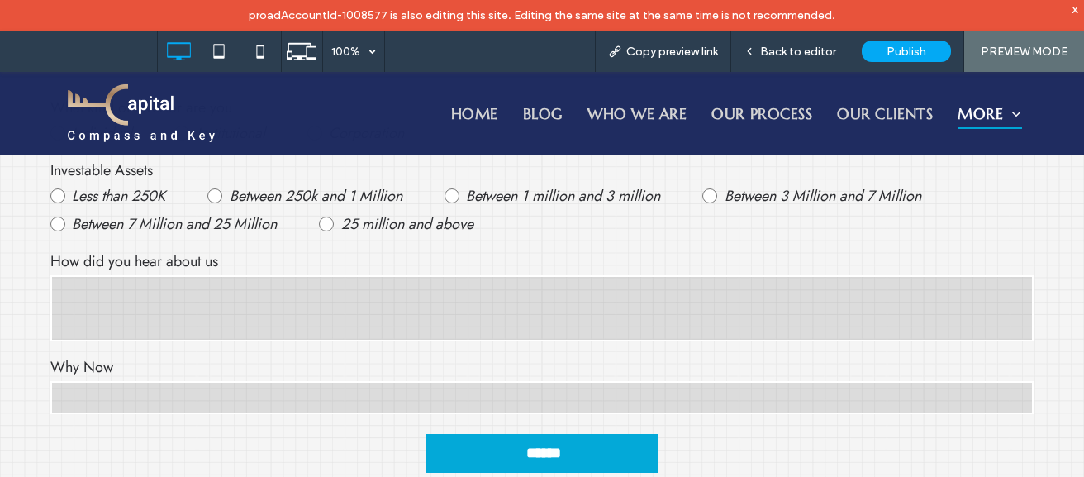
scroll to position [671, 0]
click at [790, 46] on span "Back to editor" at bounding box center [798, 52] width 76 height 14
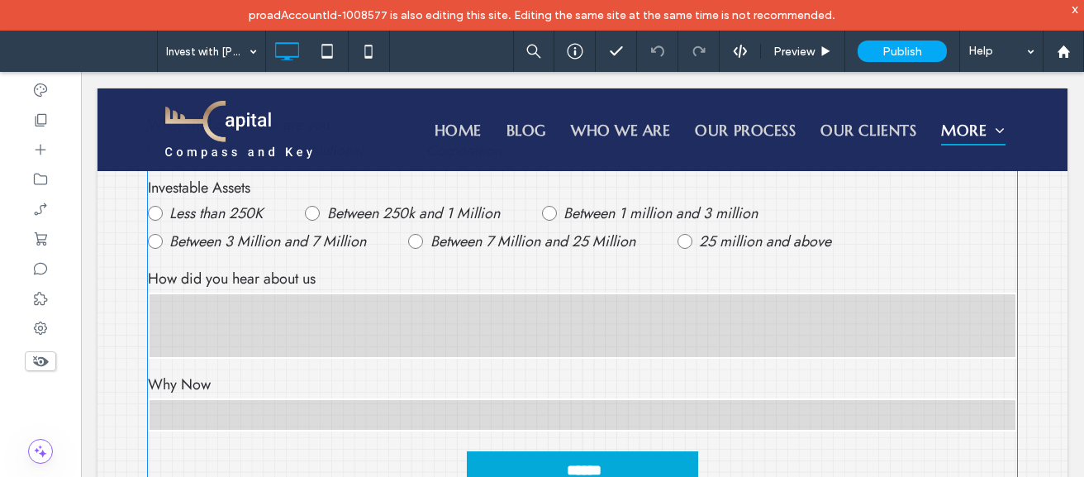
click at [428, 313] on textarea at bounding box center [582, 325] width 869 height 66
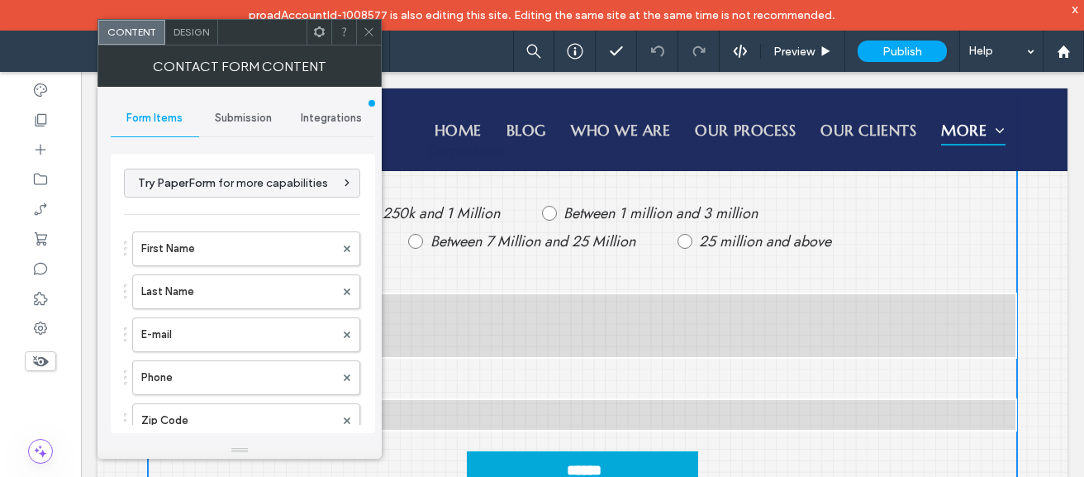
type input "******"
type input "**********"
click at [241, 116] on span "Submission" at bounding box center [243, 117] width 57 height 13
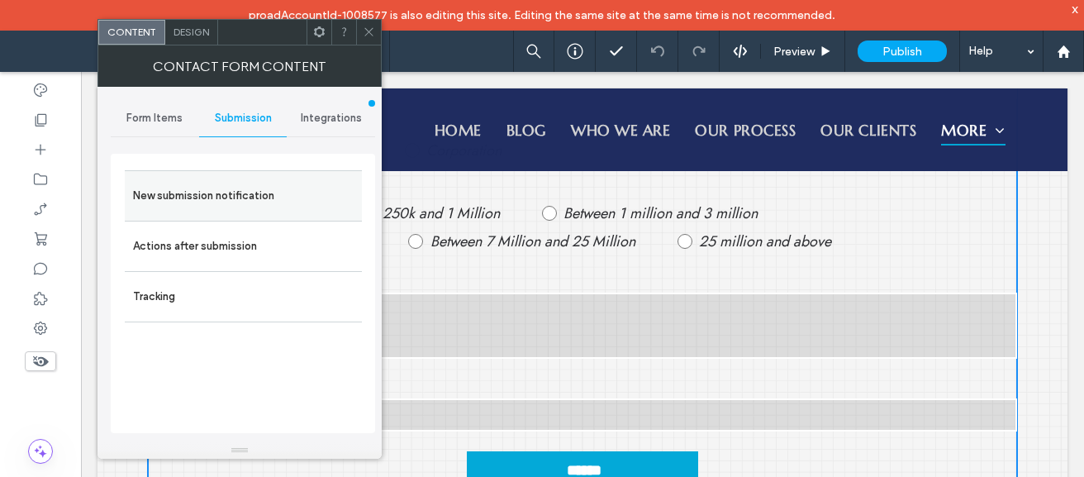
click at [248, 186] on label "New submission notification" at bounding box center [243, 195] width 221 height 33
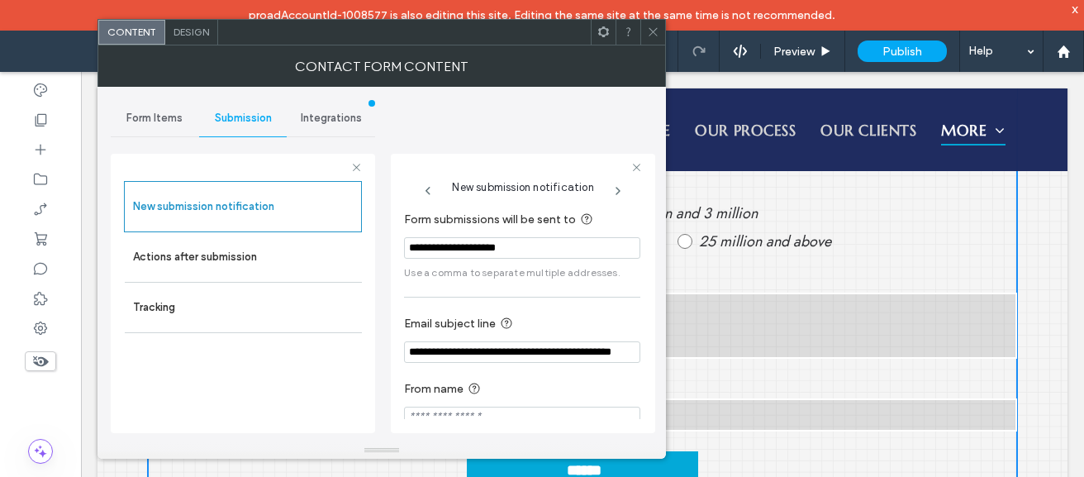
click at [504, 360] on input "**********" at bounding box center [522, 351] width 236 height 21
click at [472, 406] on section "From name" at bounding box center [522, 404] width 236 height 65
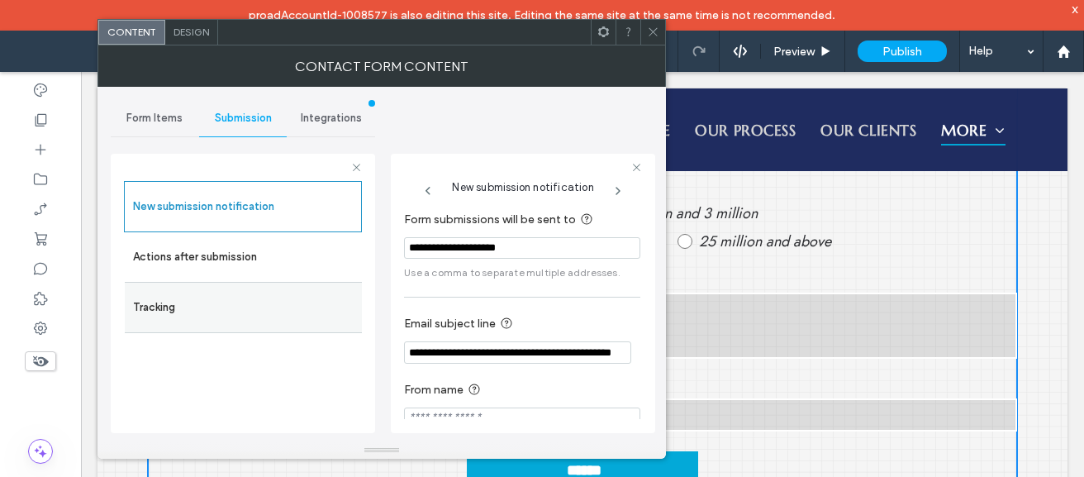
click at [259, 282] on div "Tracking" at bounding box center [243, 307] width 237 height 51
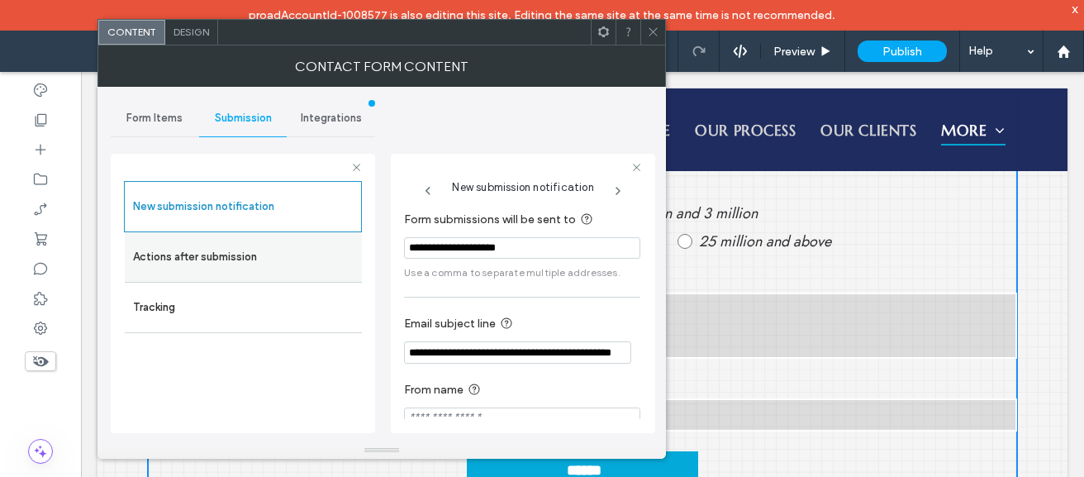
click at [253, 251] on label "Actions after submission" at bounding box center [243, 256] width 221 height 33
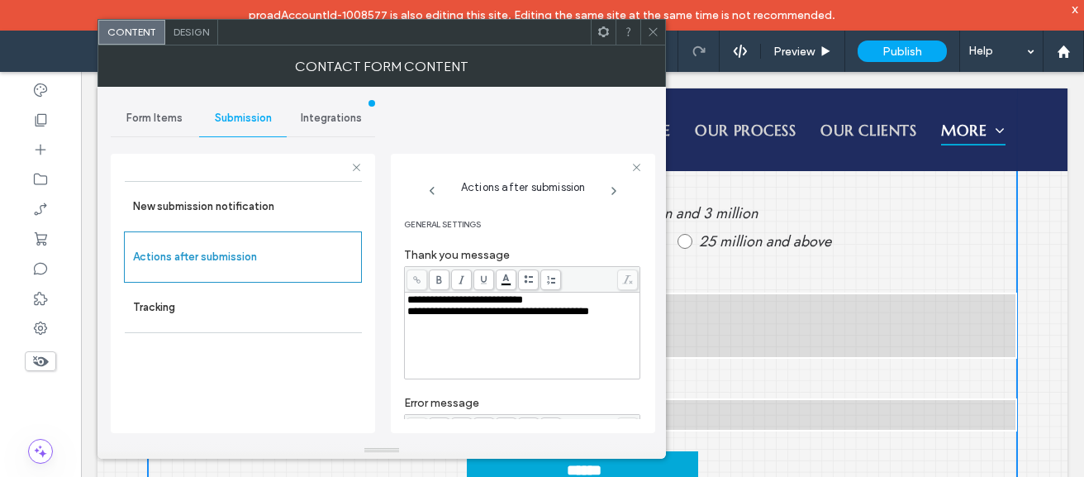
click at [656, 39] on span at bounding box center [653, 32] width 12 height 25
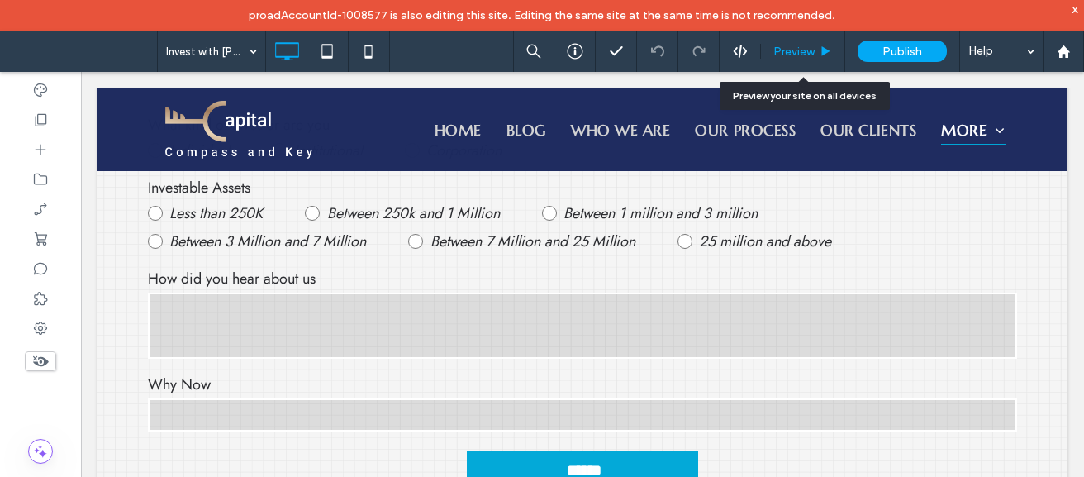
click at [783, 45] on span "Preview" at bounding box center [793, 52] width 41 height 14
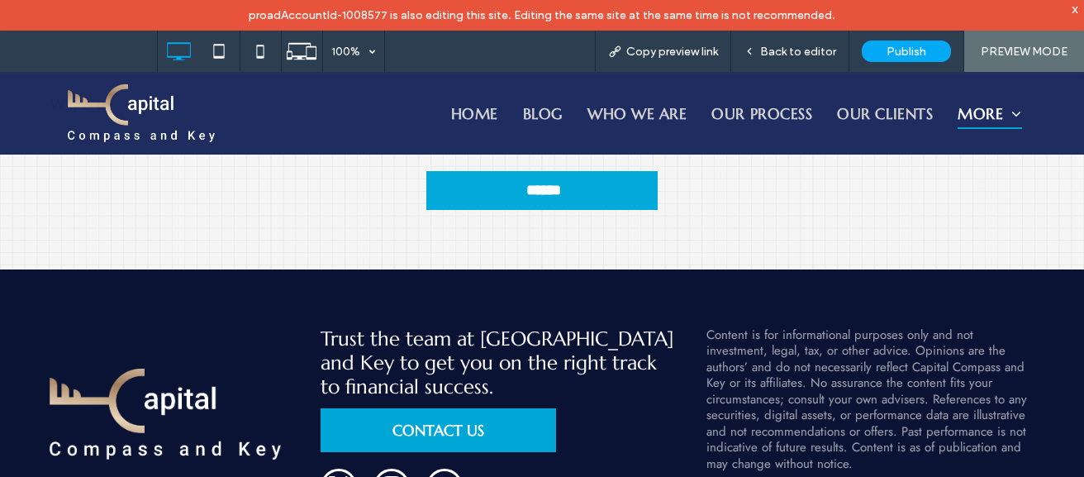
scroll to position [986, 0]
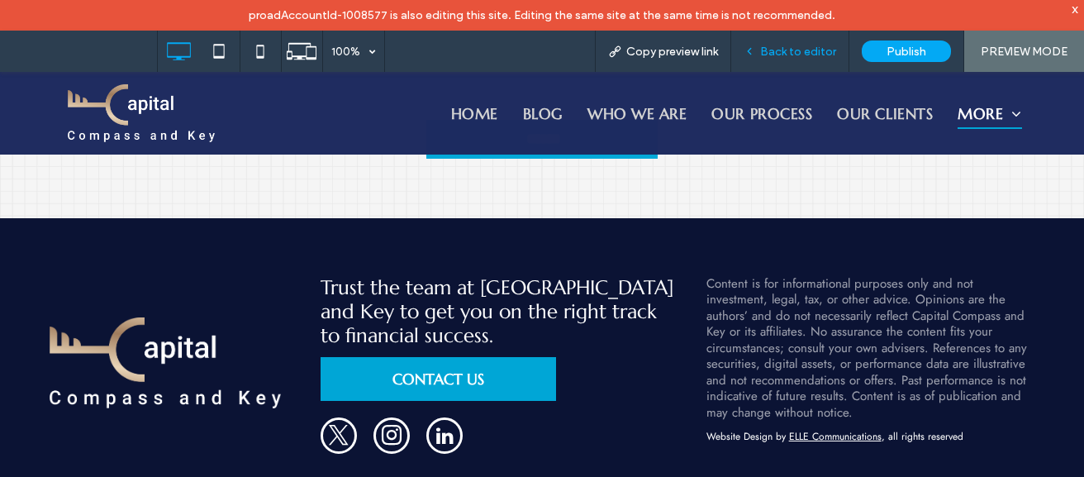
click at [793, 54] on span "Back to editor" at bounding box center [798, 52] width 76 height 14
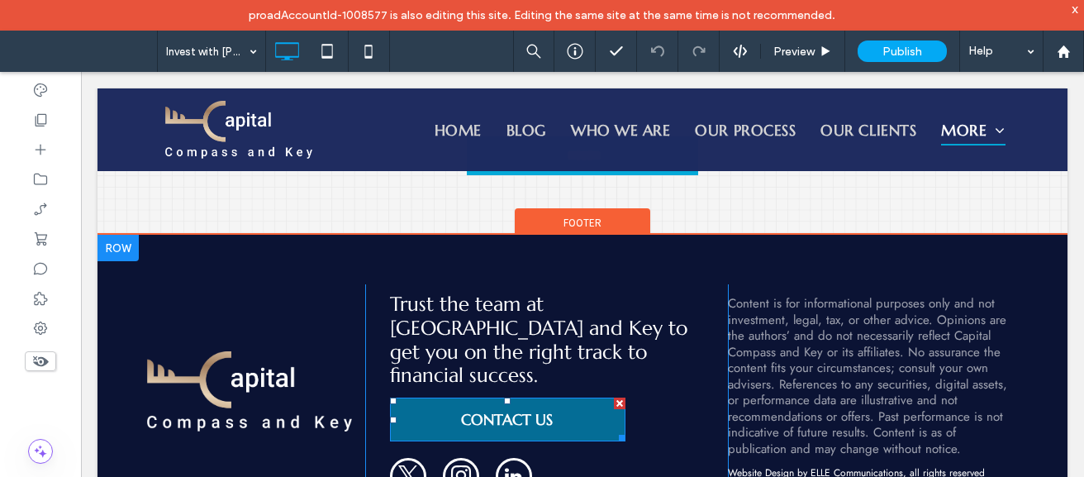
click at [491, 408] on span "CONTACT US" at bounding box center [507, 419] width 92 height 36
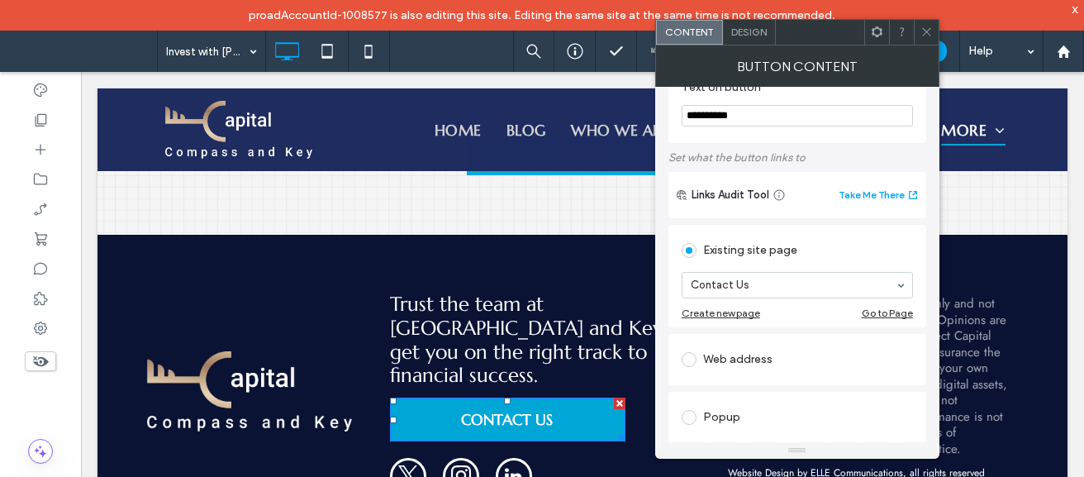
scroll to position [100, 0]
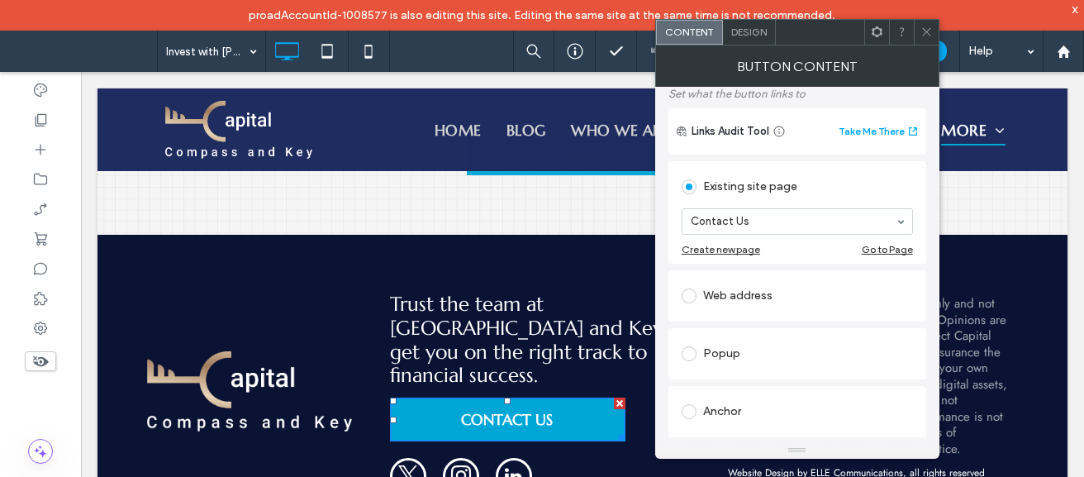
click at [468, 458] on link "instagram" at bounding box center [461, 478] width 36 height 40
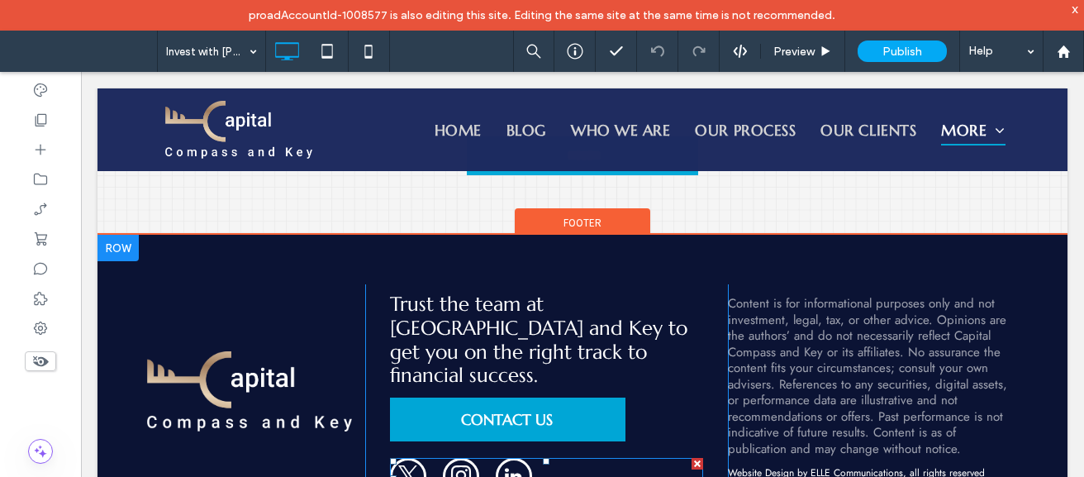
click at [468, 458] on link "instagram" at bounding box center [461, 478] width 36 height 40
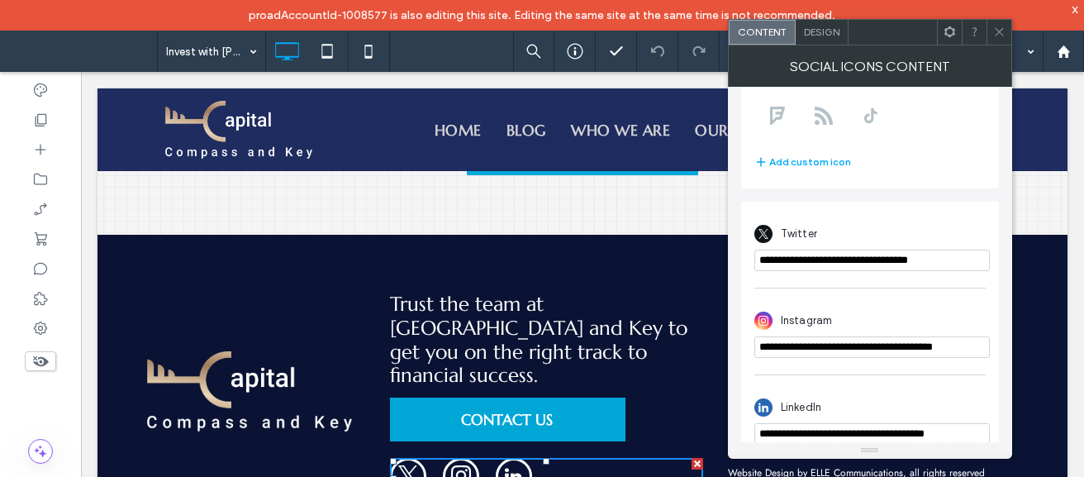
scroll to position [295, 0]
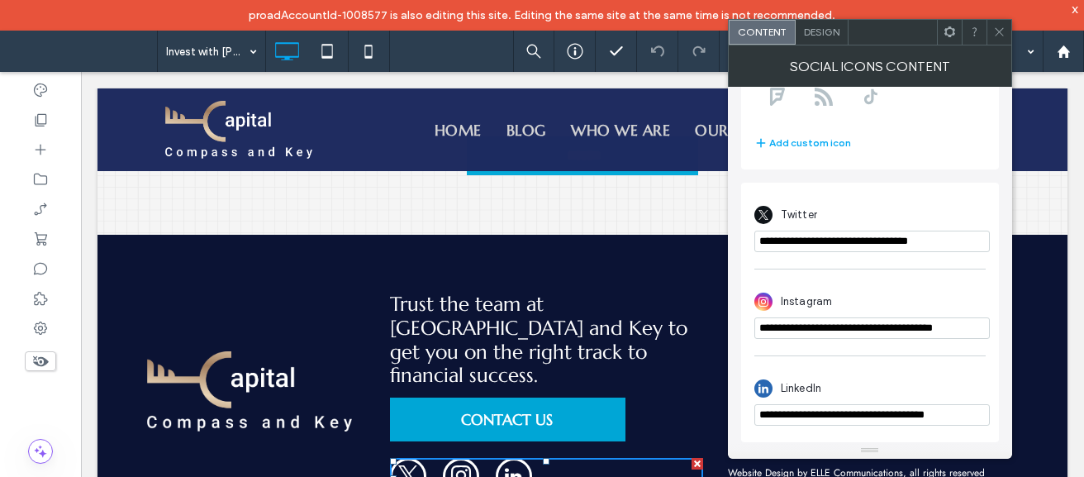
click at [993, 41] on span at bounding box center [999, 32] width 12 height 25
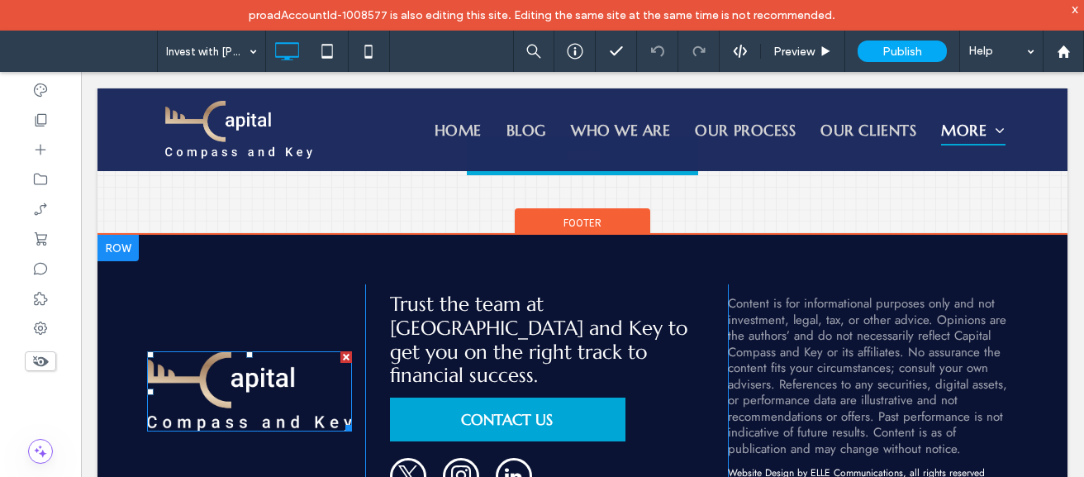
click at [229, 363] on img at bounding box center [249, 391] width 205 height 81
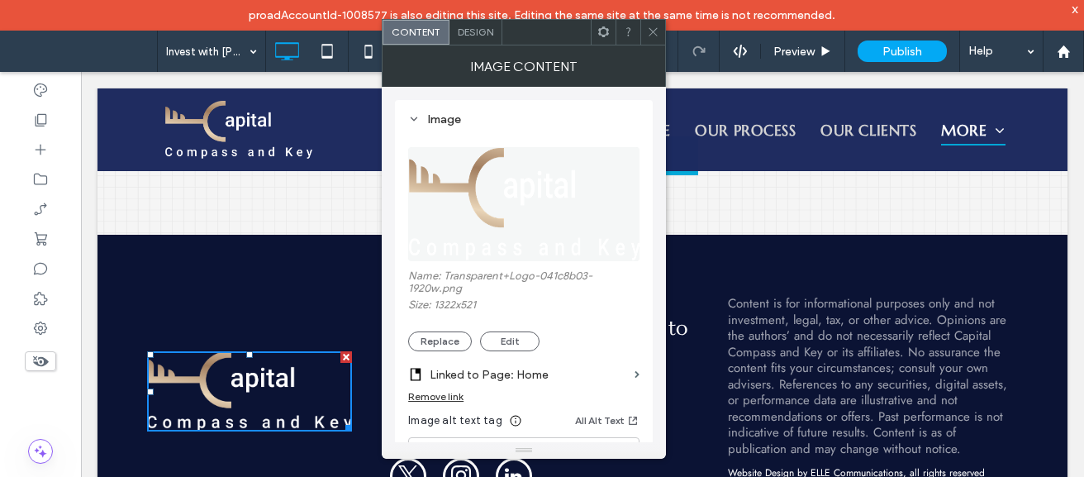
scroll to position [264, 0]
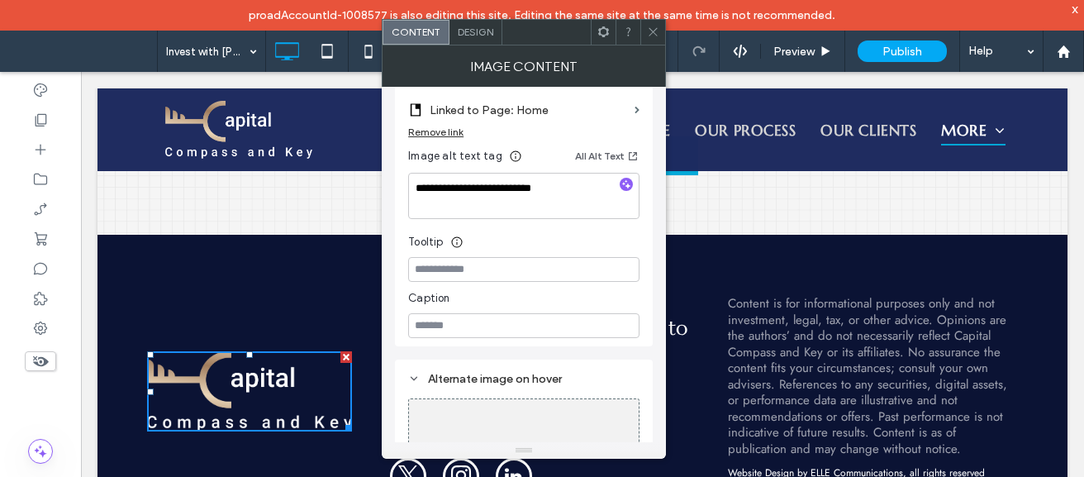
click at [657, 33] on icon at bounding box center [653, 32] width 12 height 12
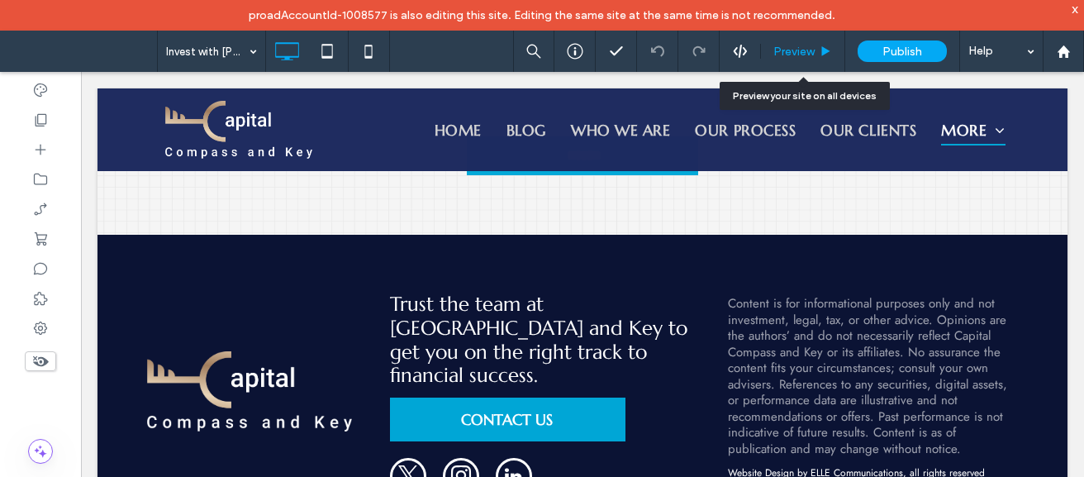
click at [805, 45] on span "Preview" at bounding box center [793, 52] width 41 height 14
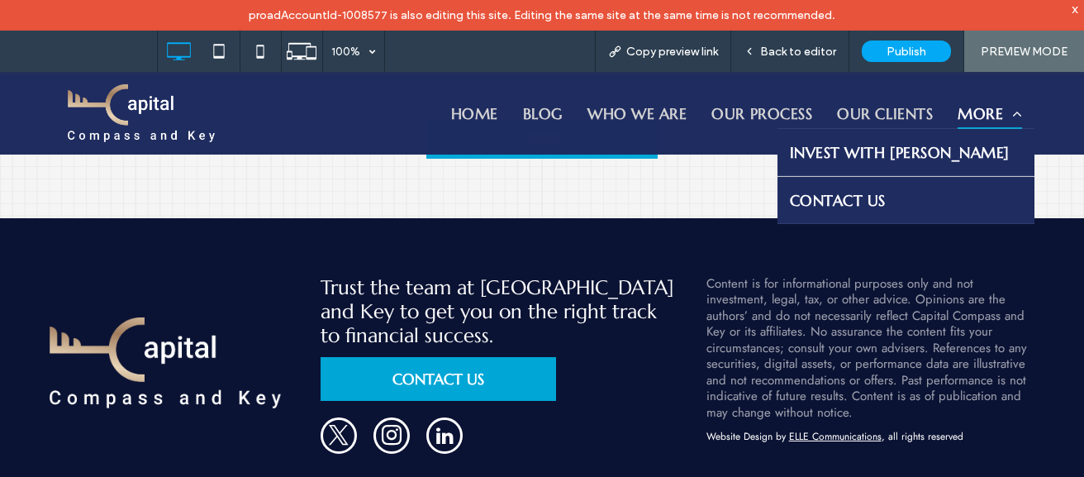
click at [952, 187] on link "Contact Us" at bounding box center [906, 200] width 258 height 47
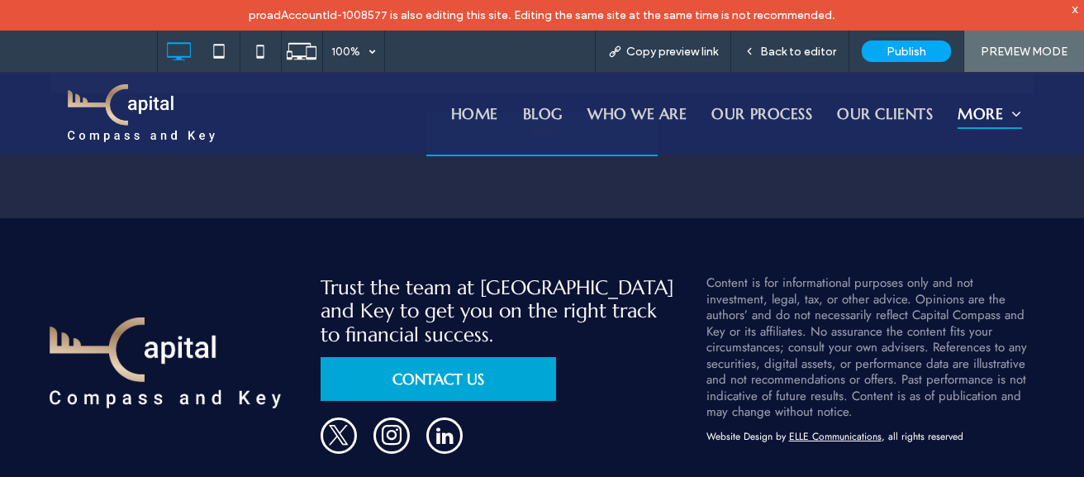
scroll to position [258, 0]
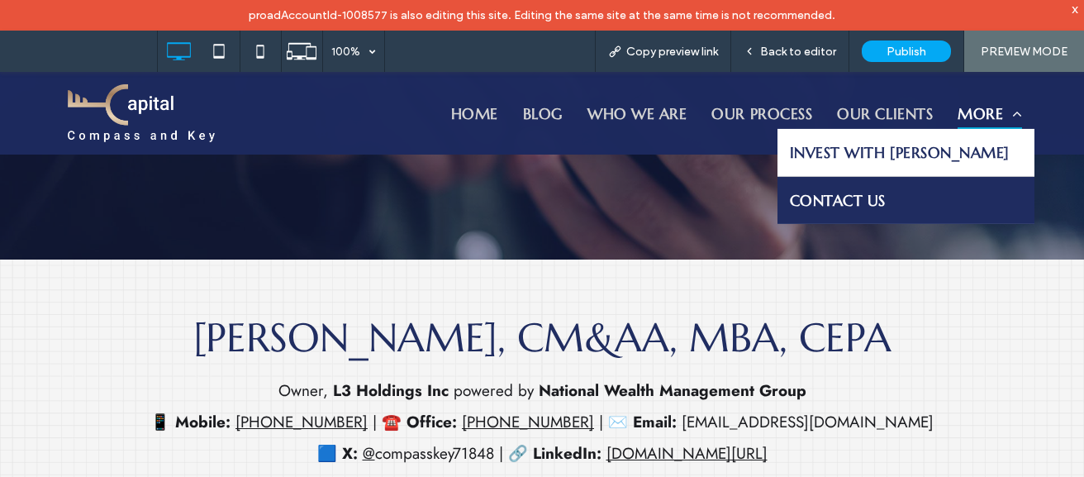
click at [885, 195] on span "Contact Us" at bounding box center [838, 200] width 96 height 22
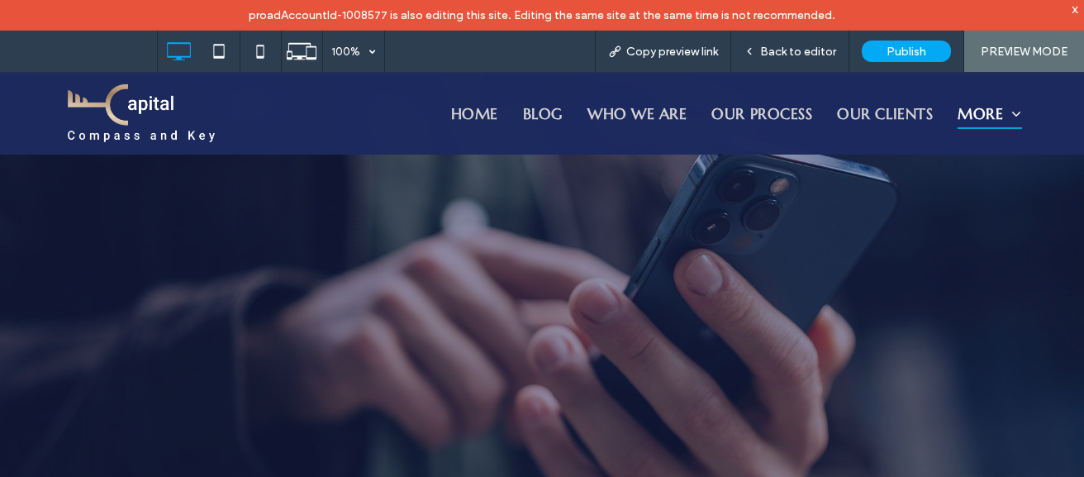
scroll to position [670, 0]
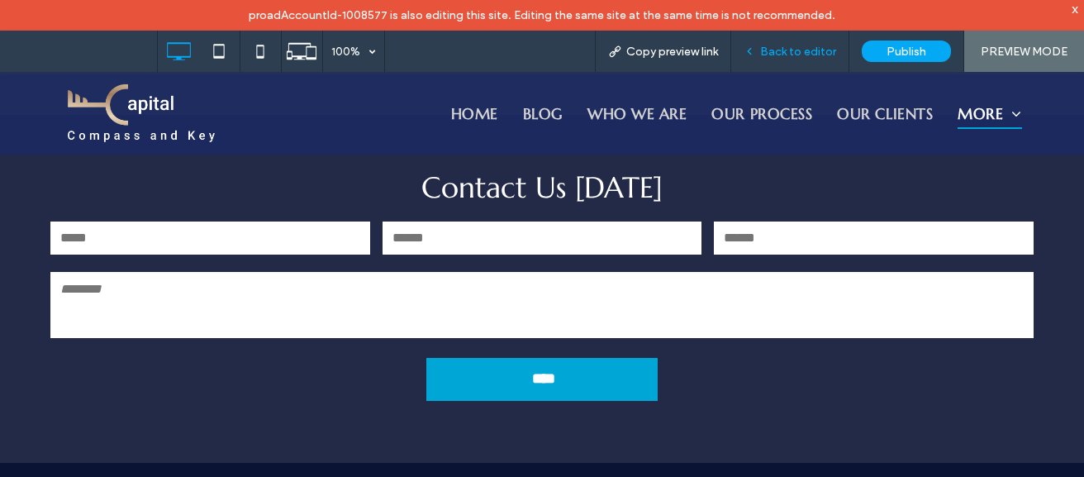
click at [814, 59] on div "Back to editor" at bounding box center [790, 51] width 118 height 41
click at [781, 55] on span "Back to editor" at bounding box center [798, 52] width 76 height 14
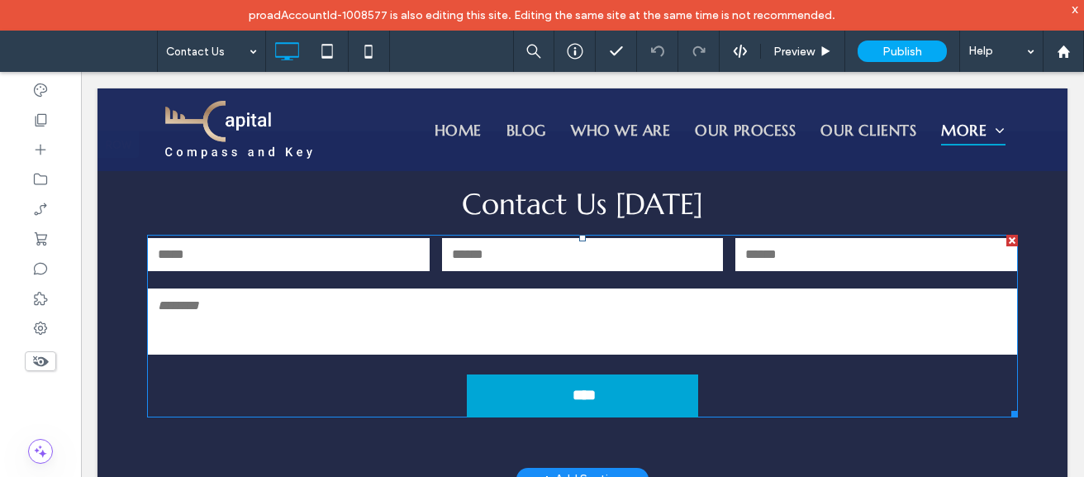
click at [323, 314] on textarea at bounding box center [582, 321] width 869 height 66
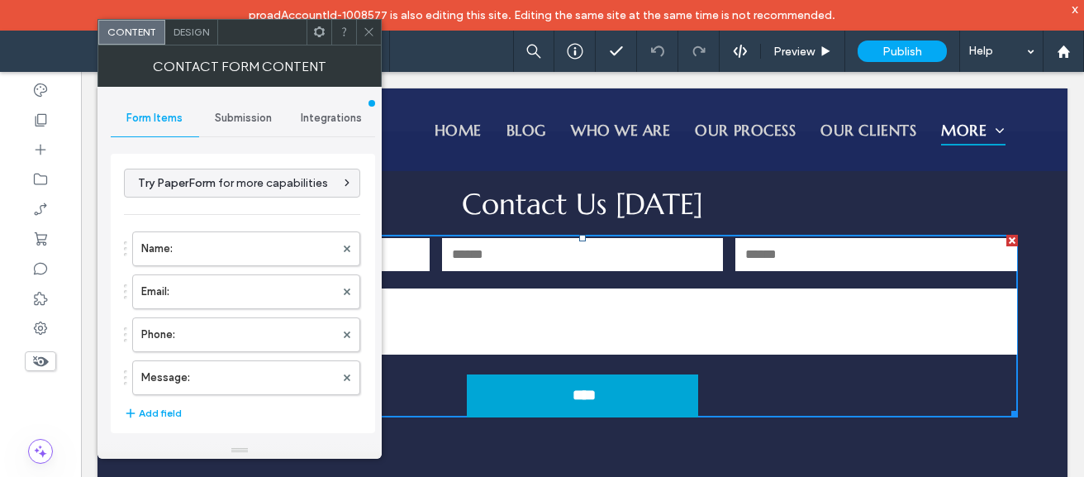
click at [248, 107] on div "Submission" at bounding box center [243, 118] width 88 height 36
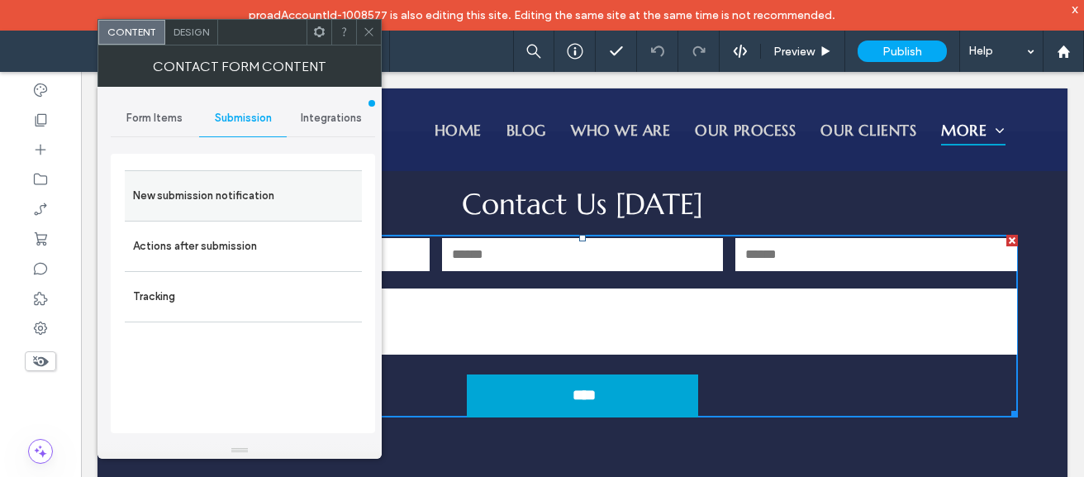
click at [271, 206] on label "New submission notification" at bounding box center [243, 195] width 221 height 33
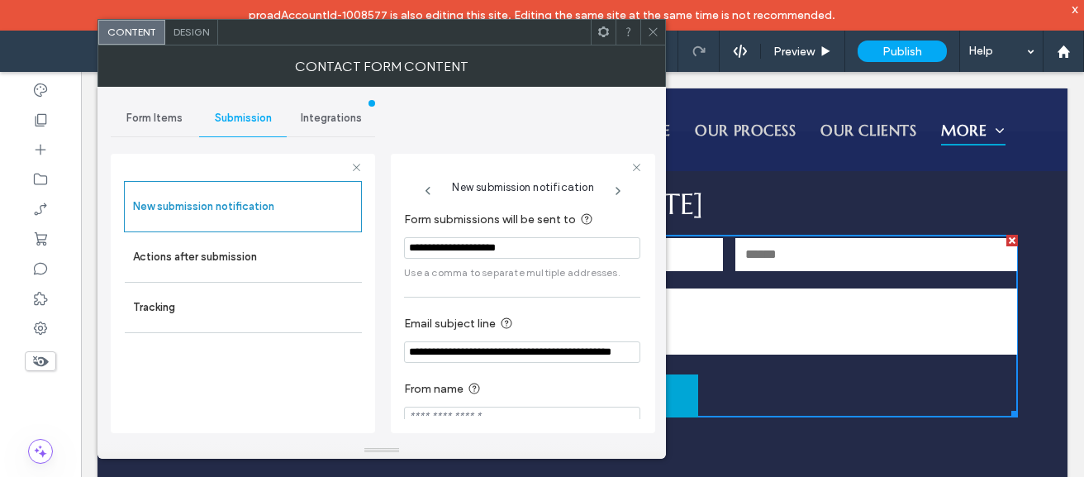
click at [548, 358] on input "**********" at bounding box center [522, 351] width 236 height 21
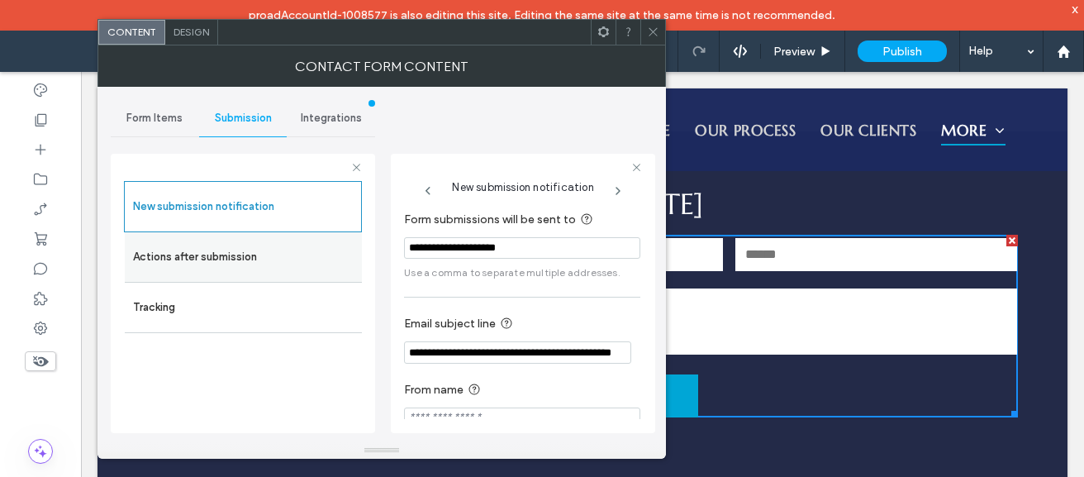
click at [309, 249] on label "Actions after submission" at bounding box center [243, 256] width 221 height 33
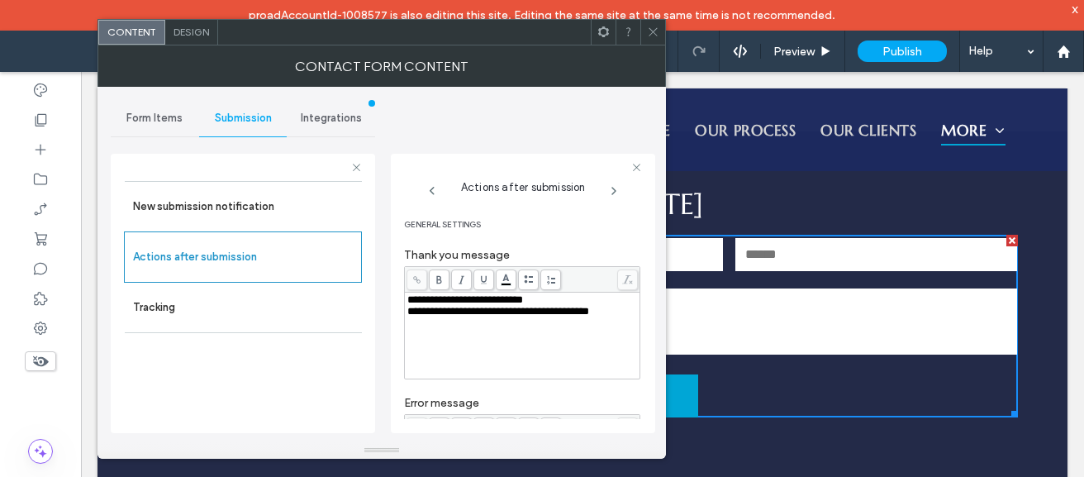
click at [647, 29] on icon at bounding box center [653, 32] width 12 height 12
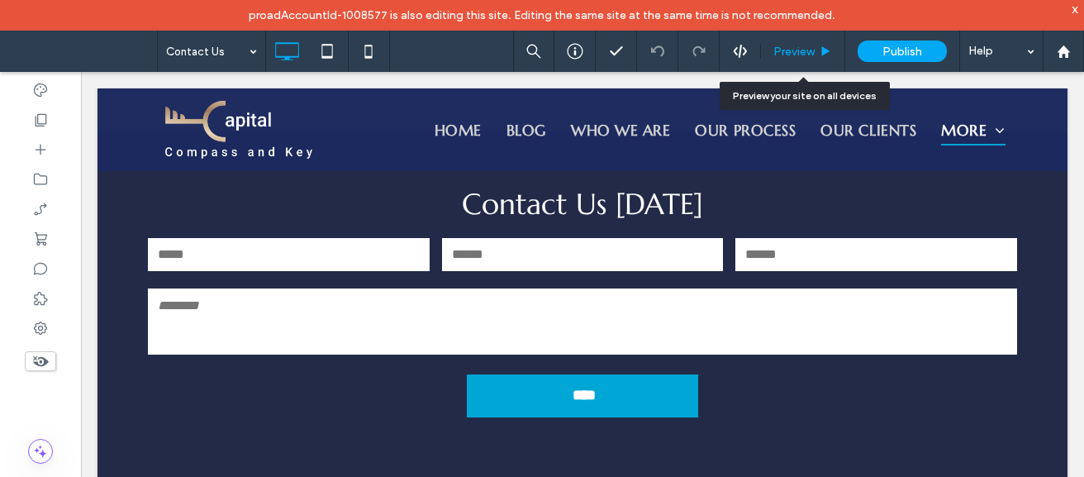
click at [818, 59] on div "Preview" at bounding box center [803, 51] width 84 height 41
click at [799, 54] on span "Preview" at bounding box center [793, 52] width 41 height 14
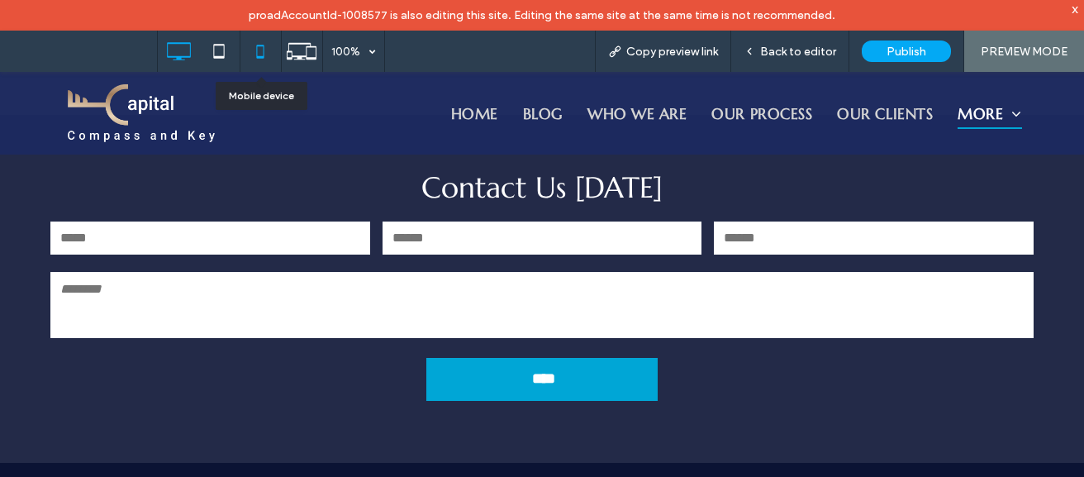
click at [271, 55] on icon at bounding box center [260, 51] width 33 height 33
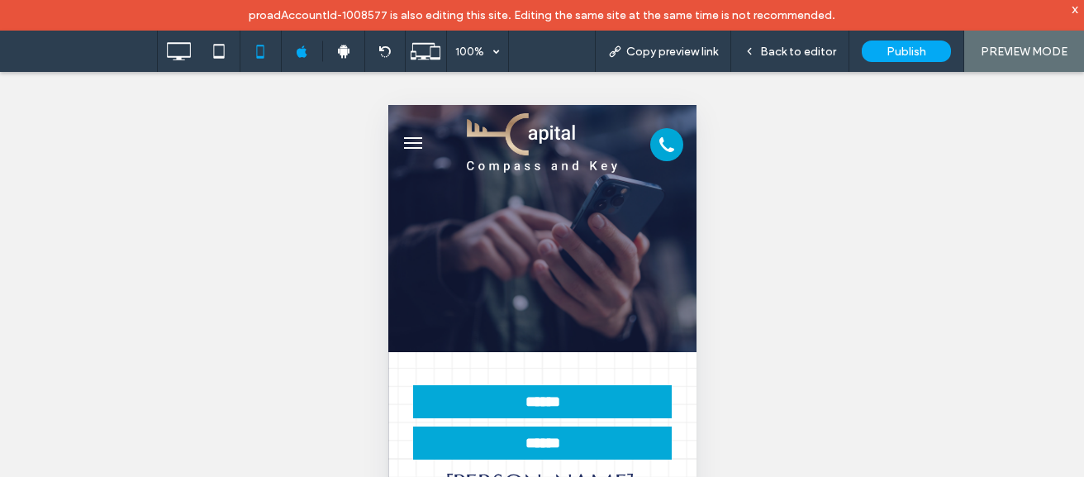
click at [802, 49] on span "Back to editor" at bounding box center [798, 52] width 76 height 14
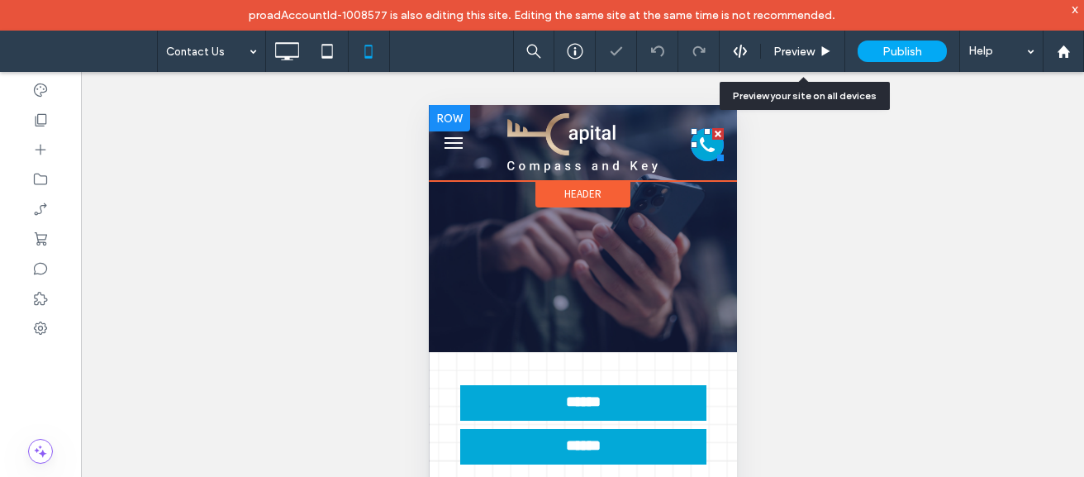
click at [710, 151] on div at bounding box center [716, 155] width 12 height 12
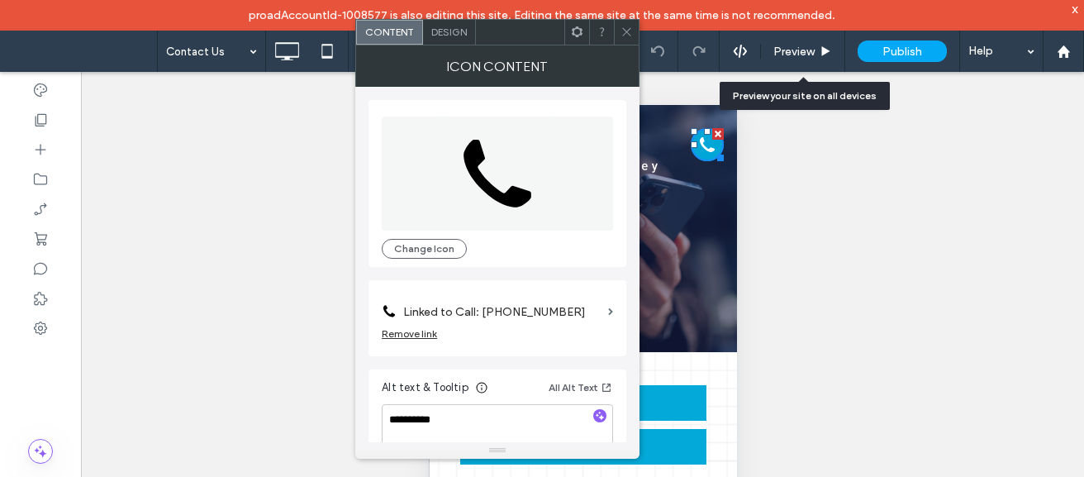
click at [629, 26] on icon at bounding box center [626, 32] width 12 height 12
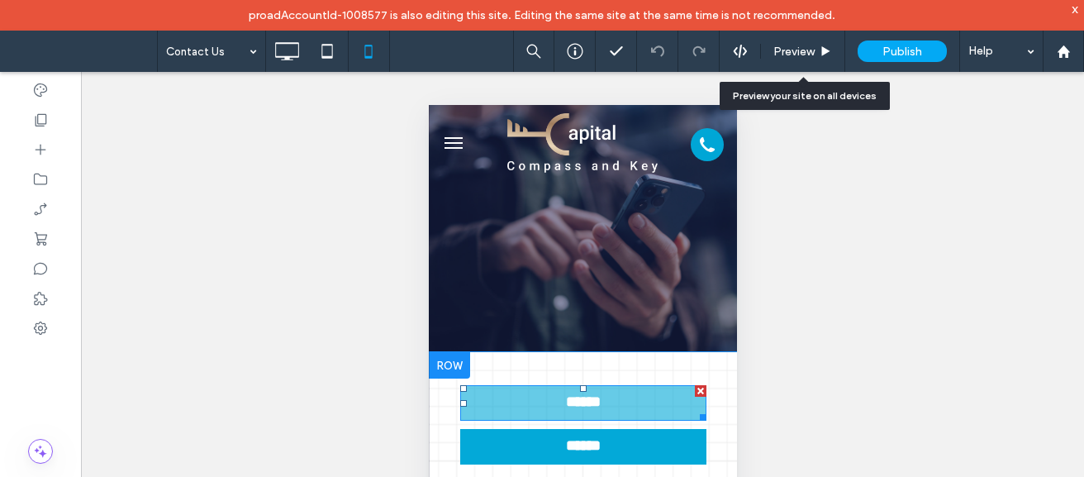
click at [590, 396] on span "******" at bounding box center [582, 402] width 54 height 19
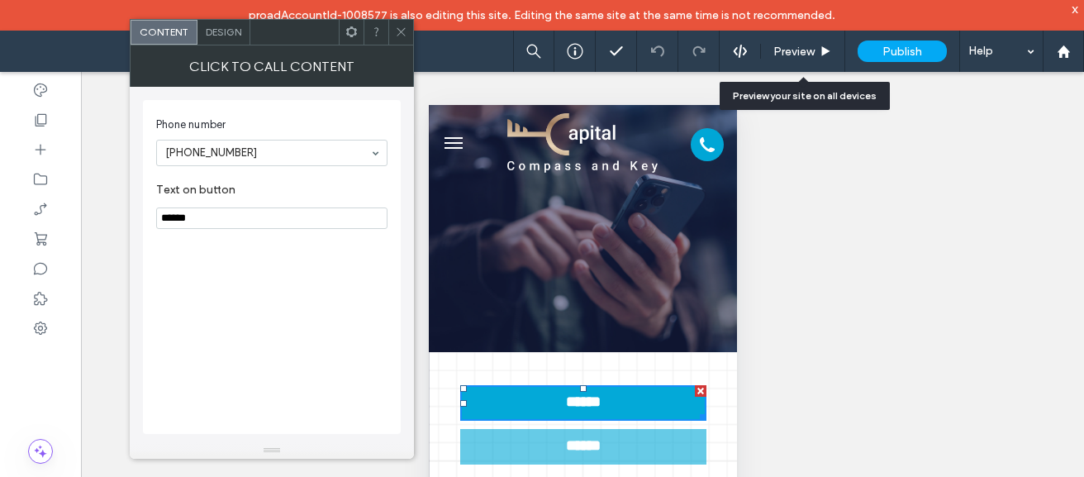
click at [574, 435] on link "******" at bounding box center [582, 447] width 246 height 36
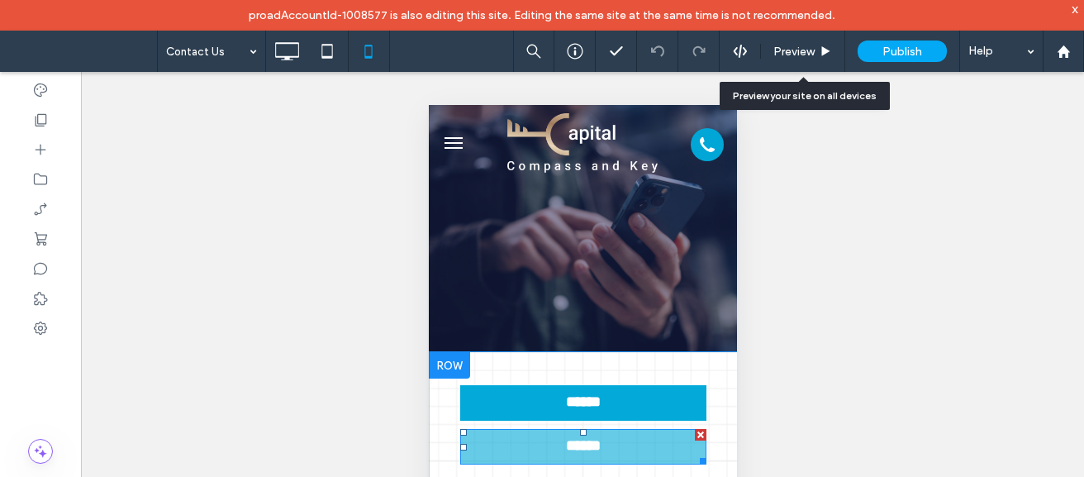
click at [574, 435] on link "******" at bounding box center [582, 447] width 246 height 36
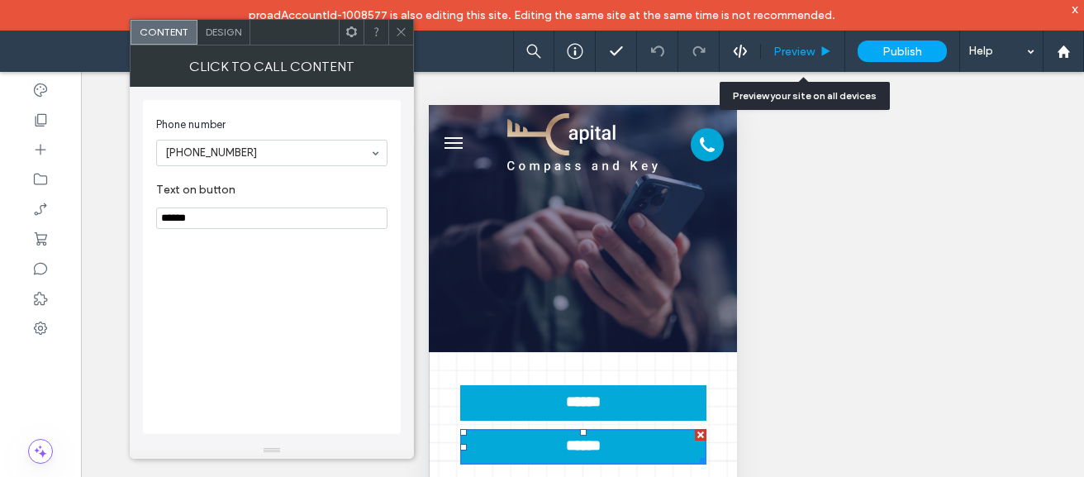
click at [785, 53] on span "Preview" at bounding box center [793, 52] width 41 height 14
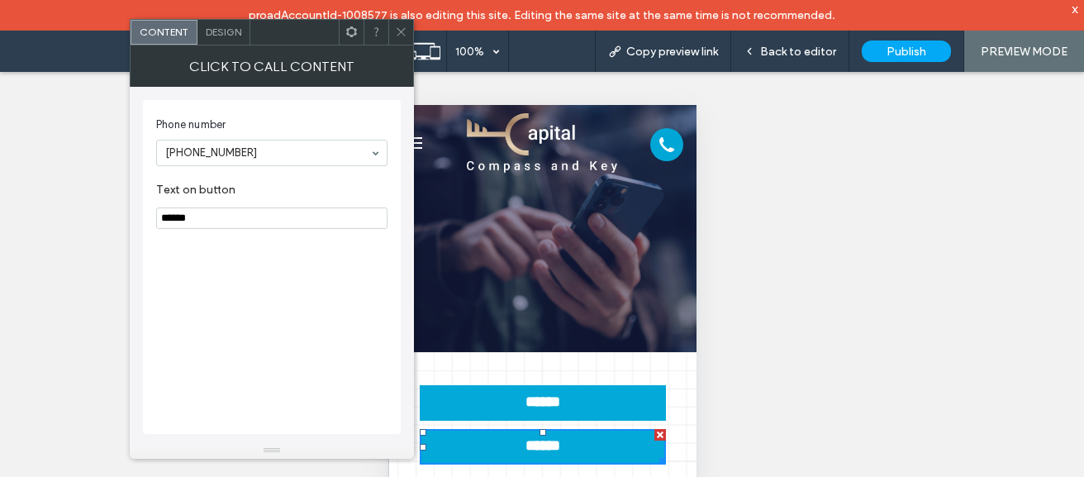
click at [399, 28] on icon at bounding box center [401, 32] width 12 height 12
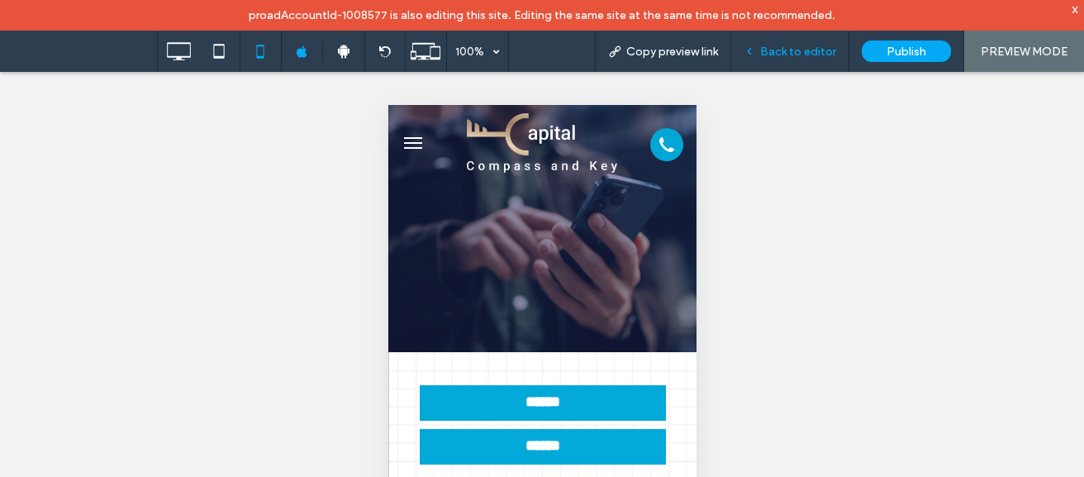
click at [786, 64] on div "Back to editor" at bounding box center [790, 51] width 118 height 41
click at [783, 55] on span "Back to editor" at bounding box center [798, 52] width 76 height 14
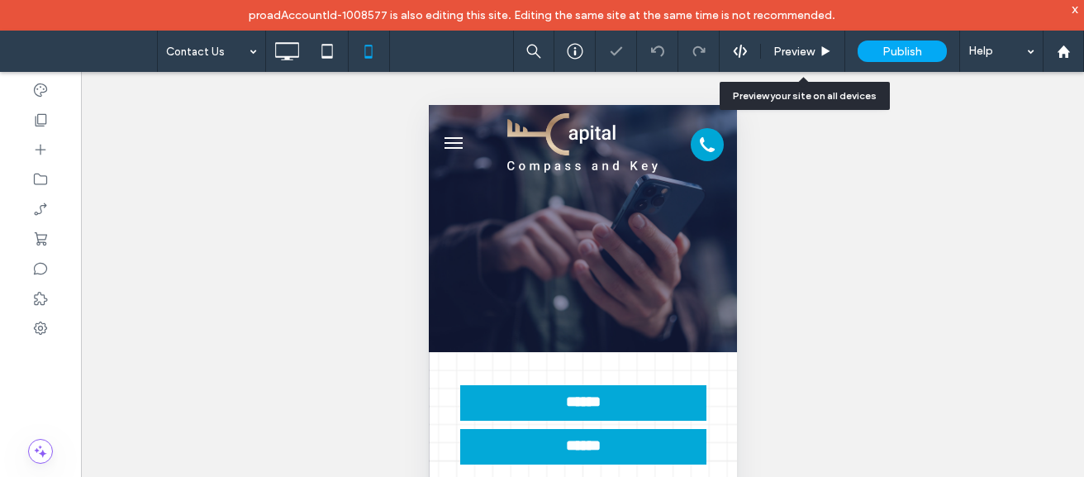
click at [783, 55] on span "Preview" at bounding box center [793, 52] width 41 height 14
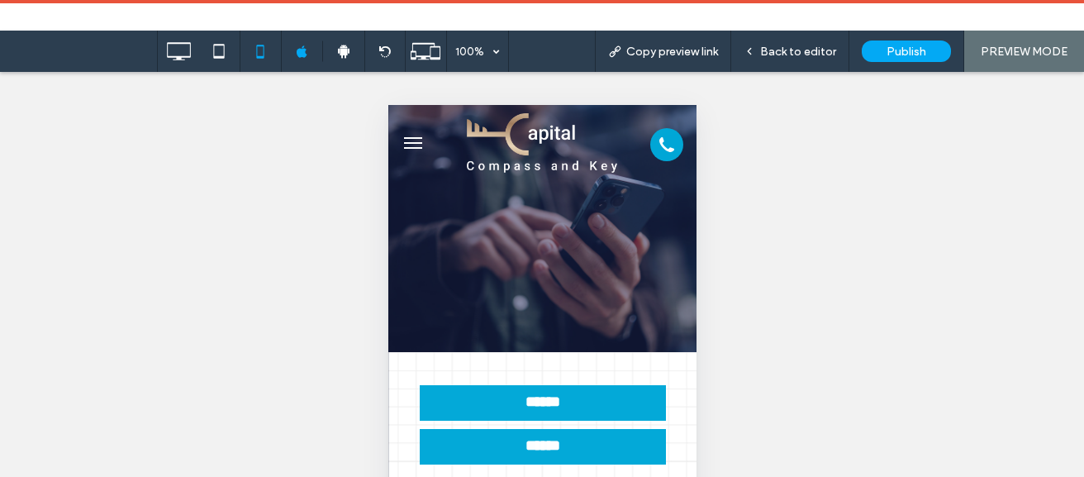
click at [415, 147] on span "menu" at bounding box center [412, 148] width 18 height 2
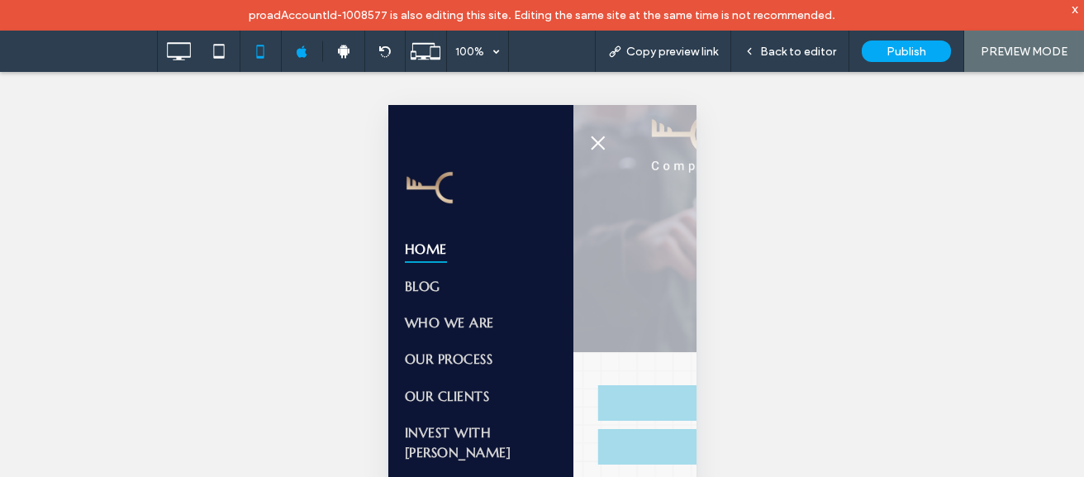
click at [419, 254] on span "Home" at bounding box center [425, 249] width 42 height 28
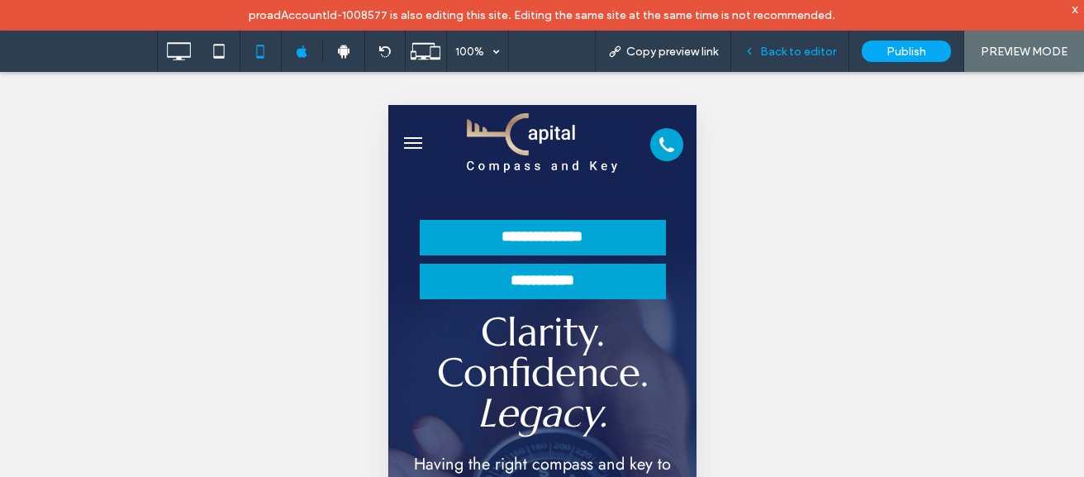
click at [793, 39] on div "Back to editor" at bounding box center [790, 51] width 118 height 41
click at [793, 43] on div "Back to editor" at bounding box center [790, 51] width 118 height 41
click at [793, 60] on div "Back to editor" at bounding box center [790, 51] width 118 height 41
click at [781, 53] on span "Back to editor" at bounding box center [798, 52] width 76 height 14
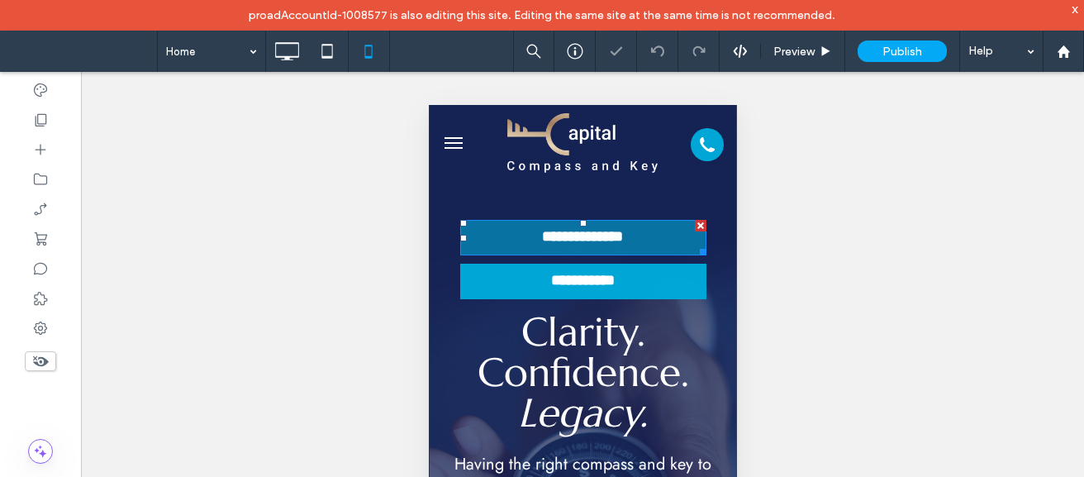
click at [590, 244] on span "**********" at bounding box center [582, 237] width 120 height 19
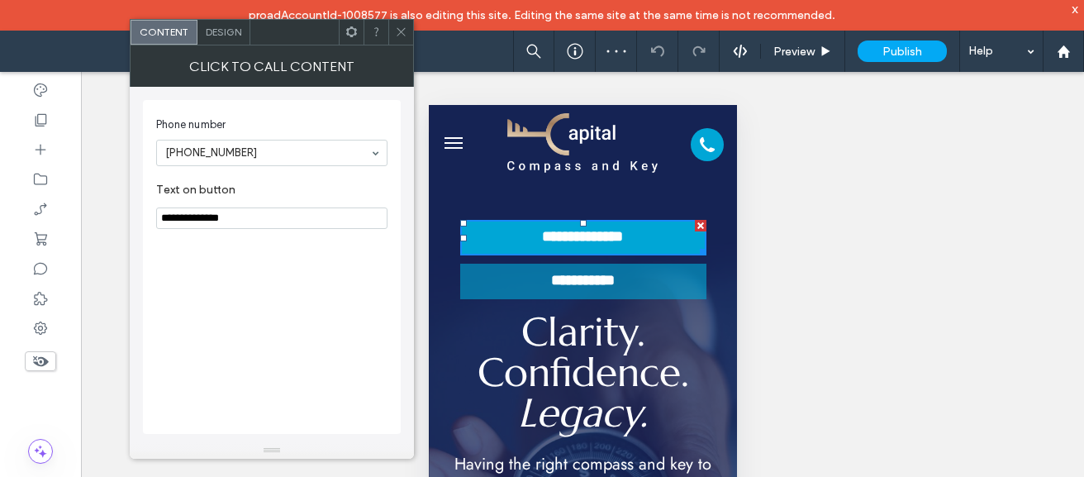
click at [526, 286] on link "**********" at bounding box center [582, 281] width 246 height 36
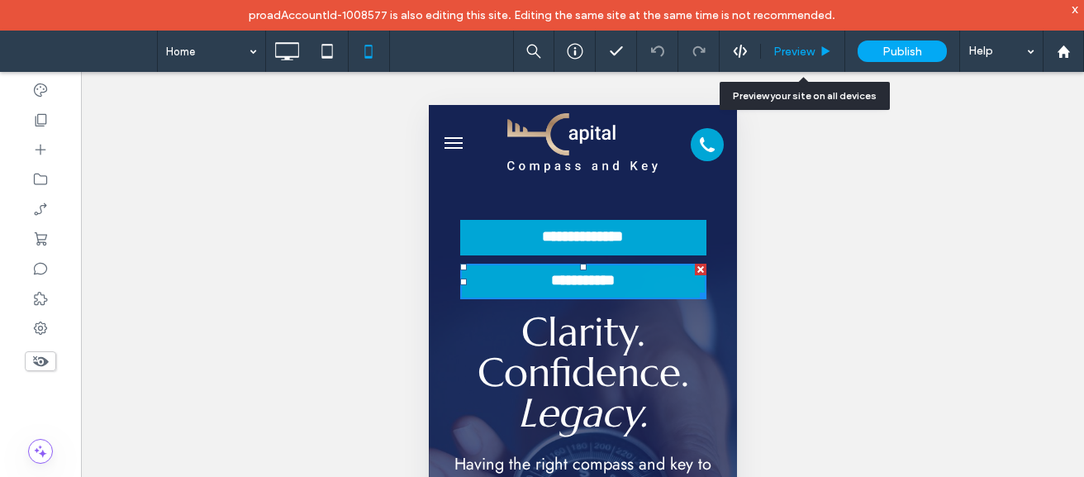
click at [799, 47] on span "Preview" at bounding box center [793, 52] width 41 height 14
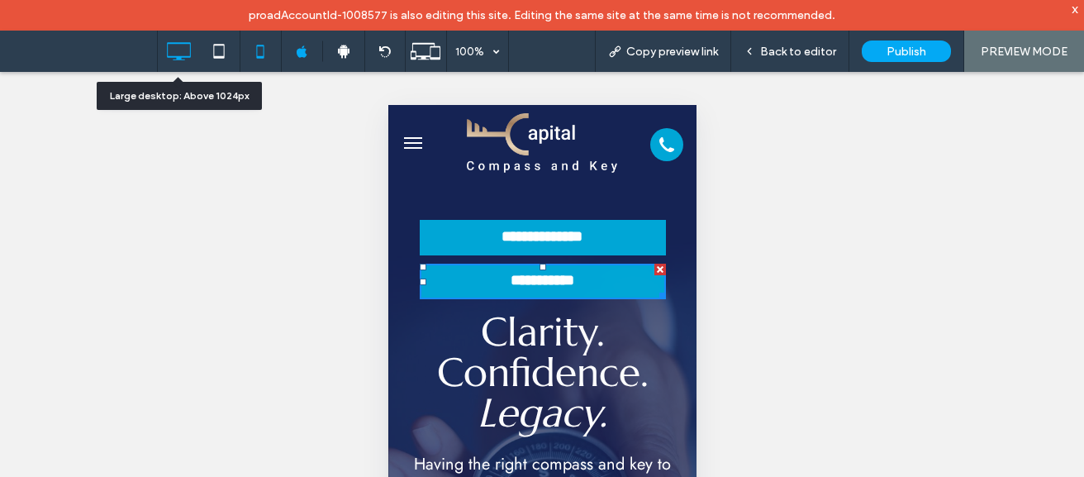
click at [182, 59] on icon at bounding box center [178, 51] width 33 height 33
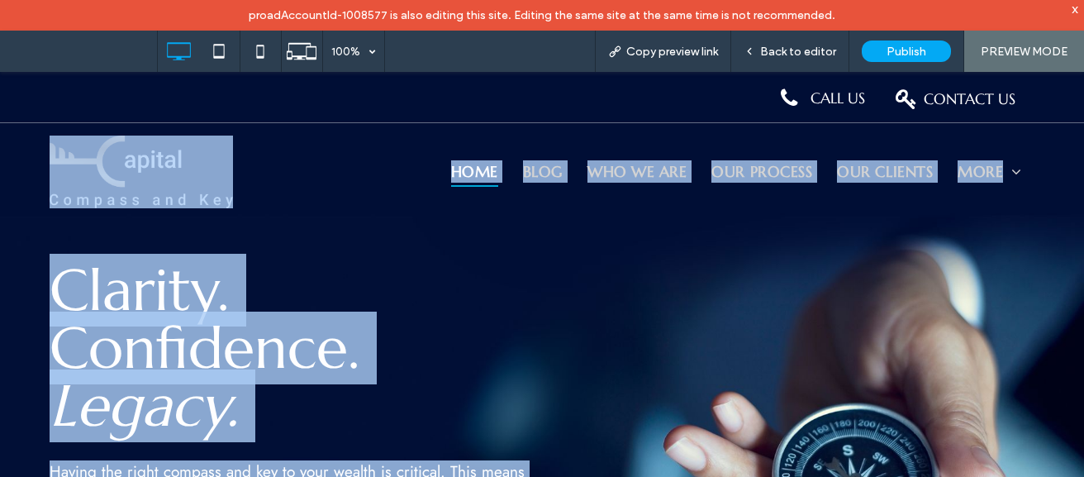
drag, startPoint x: 1070, startPoint y: 119, endPoint x: 1080, endPoint y: 136, distance: 20.0
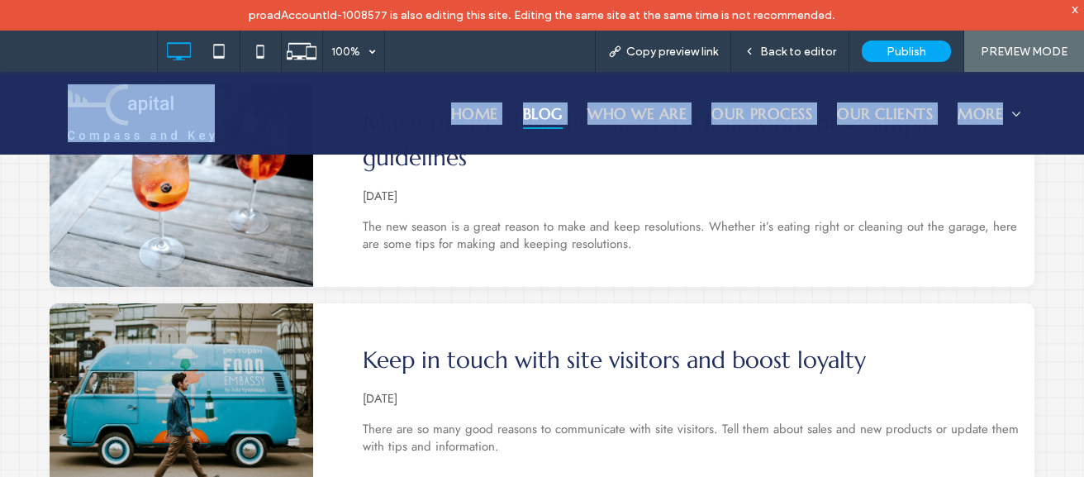
scroll to position [769, 0]
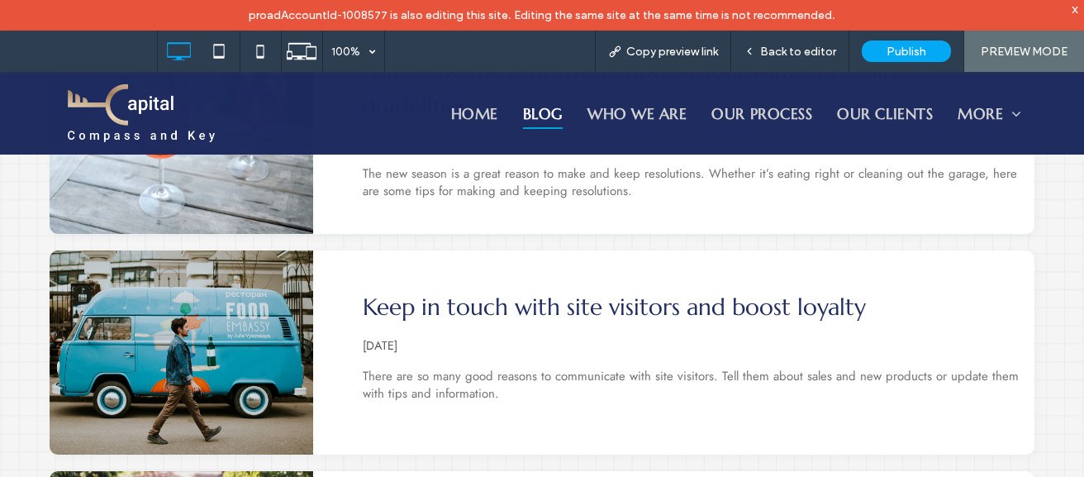
click at [702, 250] on div "Keep in touch with site visitors and boost loyalty By SheddingLightAgency • Aug…" at bounding box center [673, 352] width 721 height 204
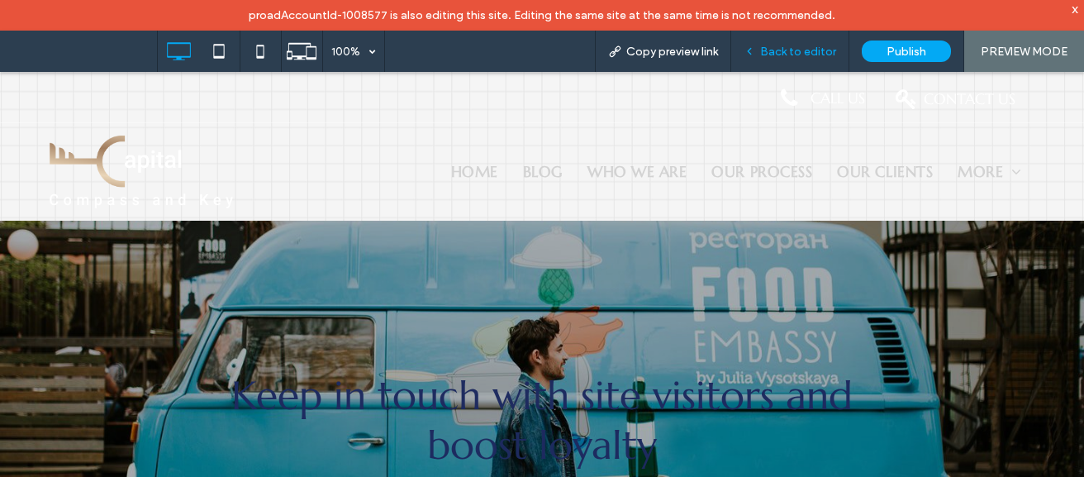
click at [795, 55] on span "Back to editor" at bounding box center [798, 52] width 76 height 14
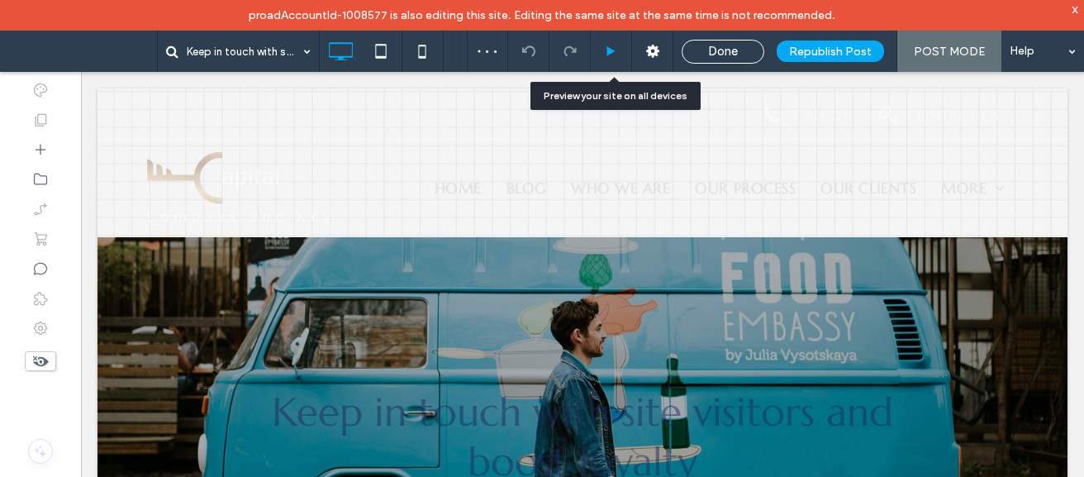
click at [606, 46] on div at bounding box center [611, 51] width 40 height 12
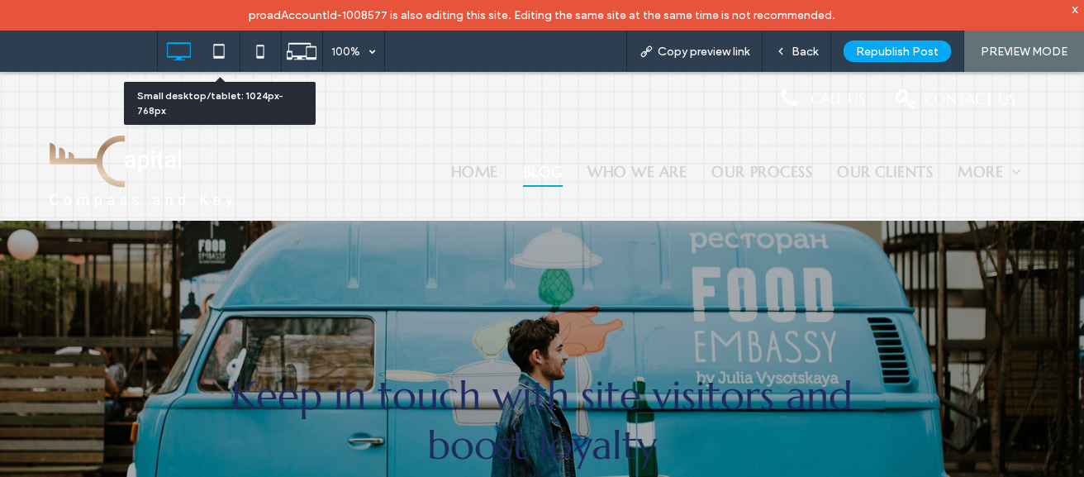
click at [542, 174] on span "Blog" at bounding box center [543, 170] width 40 height 31
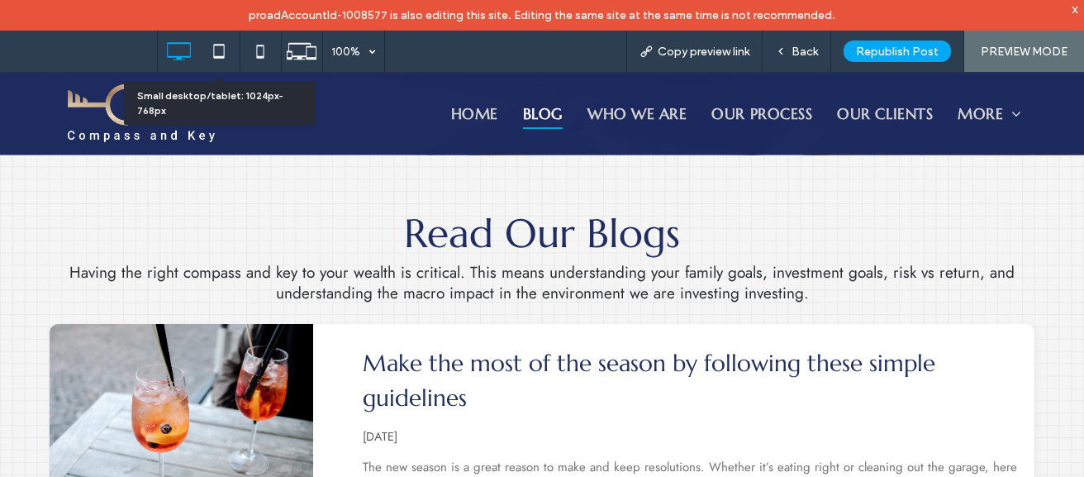
scroll to position [932, 0]
